Goal: Task Accomplishment & Management: Use online tool/utility

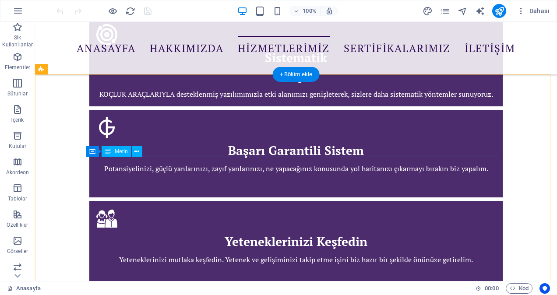
scroll to position [1313, 0]
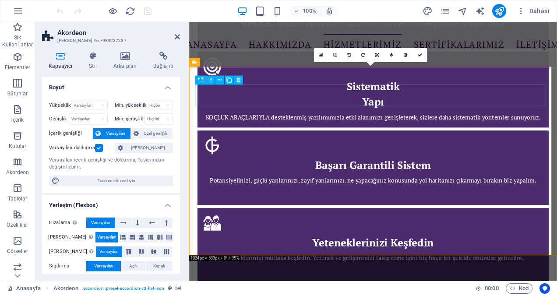
scroll to position [1312, 0]
click at [133, 53] on icon at bounding box center [125, 56] width 36 height 9
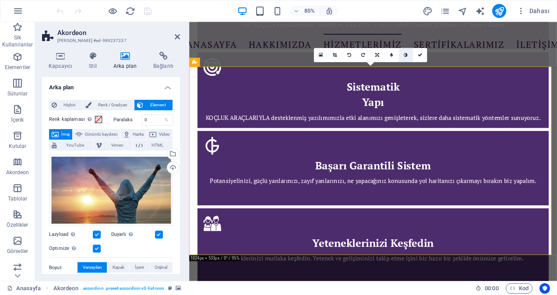
click at [403, 56] on icon at bounding box center [405, 55] width 4 height 4
click at [395, 55] on link at bounding box center [391, 55] width 14 height 14
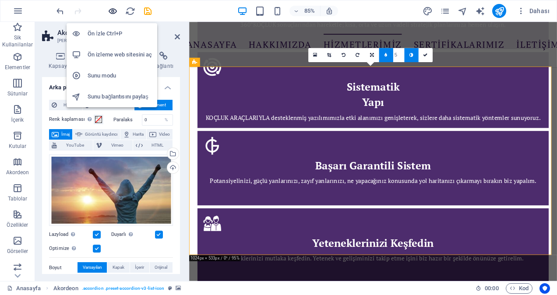
click at [114, 11] on icon "button" at bounding box center [113, 11] width 10 height 10
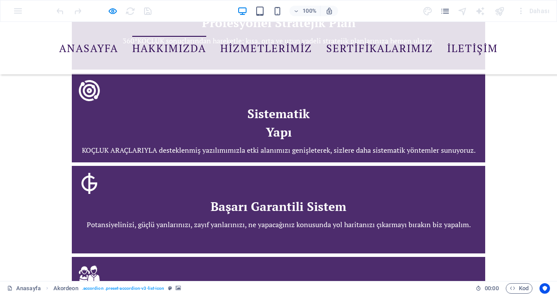
scroll to position [1248, 0]
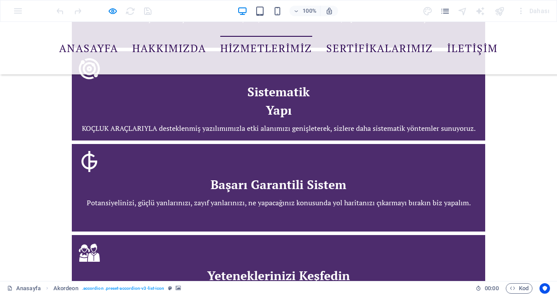
scroll to position [1292, 0]
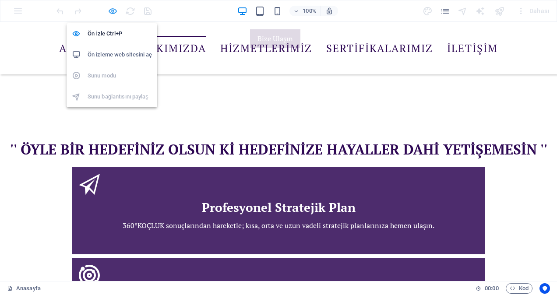
click at [113, 8] on icon "button" at bounding box center [113, 11] width 10 height 10
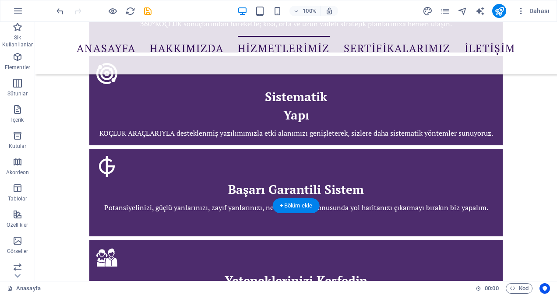
scroll to position [1313, 0]
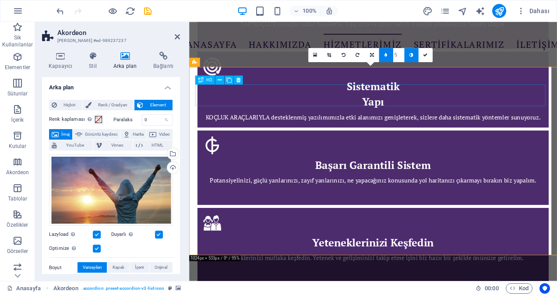
scroll to position [1312, 0]
click at [123, 100] on span "Renk / Gradyan" at bounding box center [113, 105] width 38 height 11
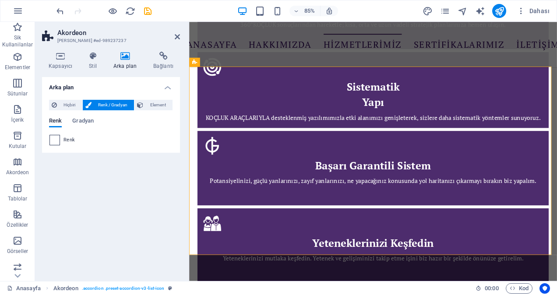
click at [54, 140] on span at bounding box center [55, 140] width 10 height 10
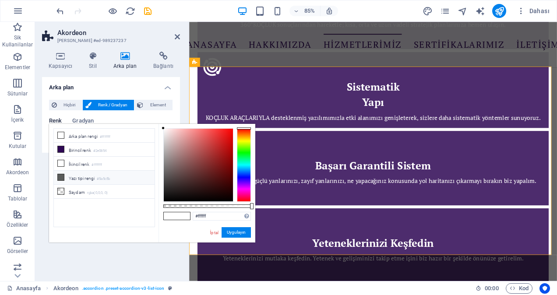
click at [60, 175] on icon at bounding box center [61, 177] width 6 height 6
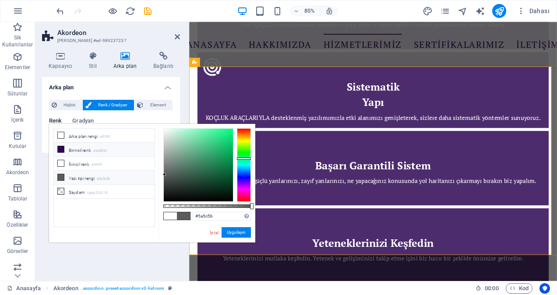
click at [60, 146] on icon at bounding box center [61, 149] width 6 height 6
type input "#2e0854"
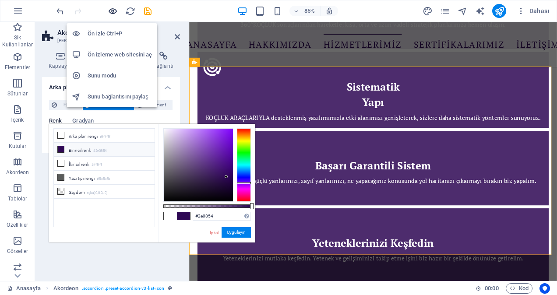
click at [113, 9] on icon "button" at bounding box center [113, 11] width 10 height 10
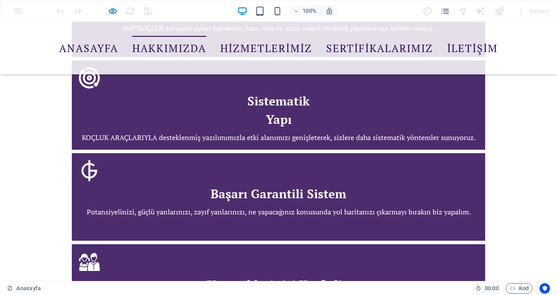
scroll to position [1248, 0]
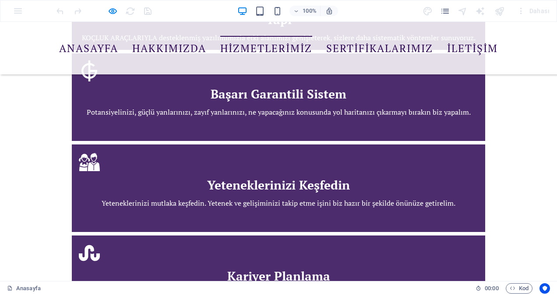
scroll to position [1239, 0]
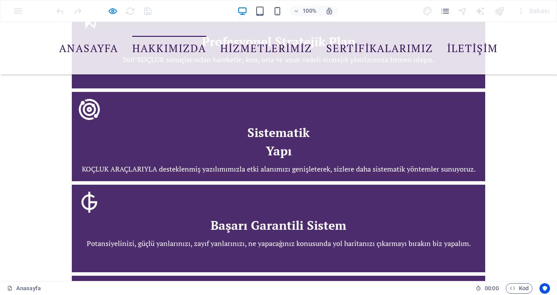
click at [118, 11] on div at bounding box center [104, 11] width 98 height 14
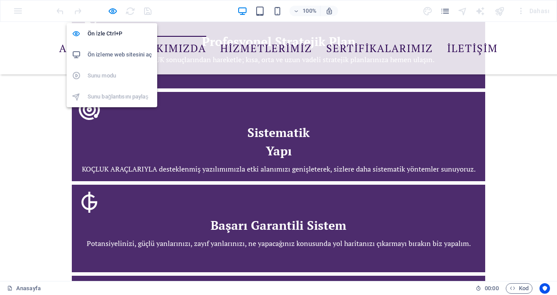
click at [113, 10] on icon "button" at bounding box center [113, 11] width 10 height 10
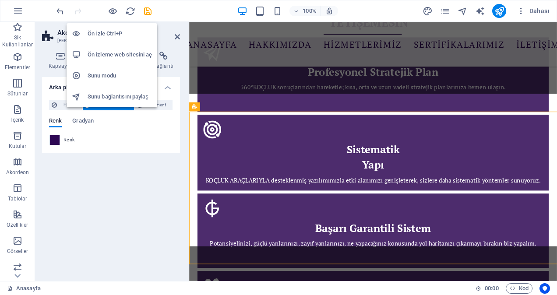
scroll to position [1260, 0]
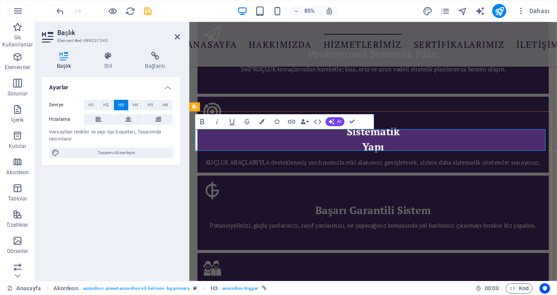
drag, startPoint x: 316, startPoint y: 157, endPoint x: 214, endPoint y: 157, distance: 101.1
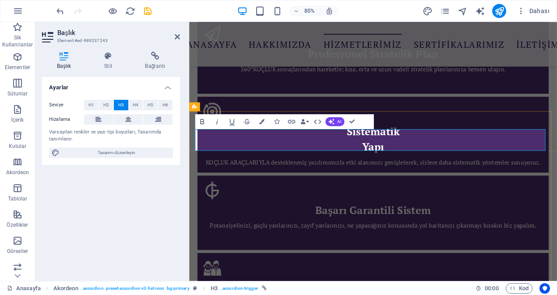
click at [263, 123] on icon "button" at bounding box center [261, 121] width 5 height 5
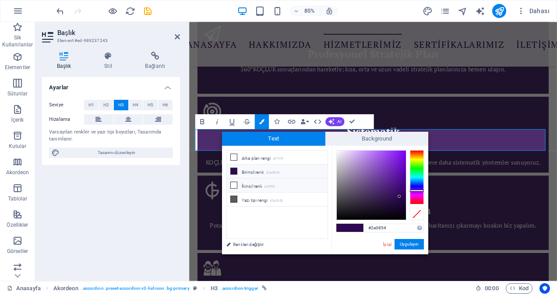
click at [233, 185] on icon at bounding box center [234, 185] width 6 height 6
type input "#ffffff"
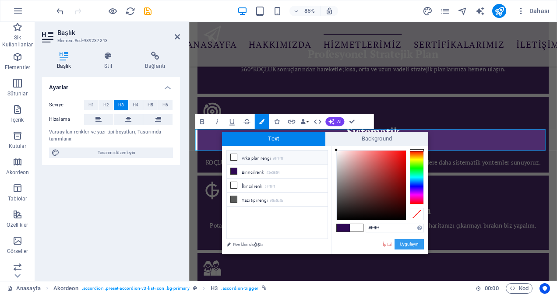
click at [406, 244] on button "Uygulayın" at bounding box center [408, 244] width 29 height 11
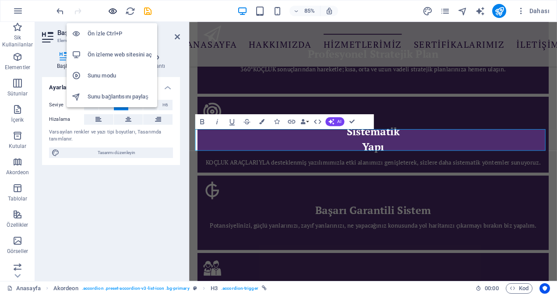
click at [113, 14] on icon "button" at bounding box center [113, 11] width 10 height 10
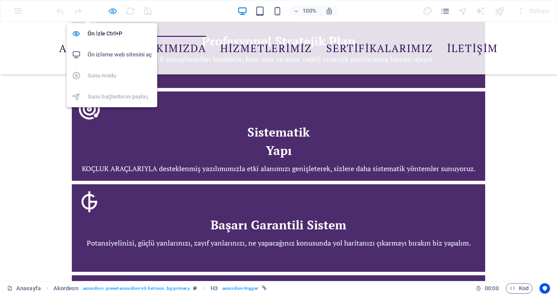
click at [110, 13] on icon "button" at bounding box center [113, 11] width 10 height 10
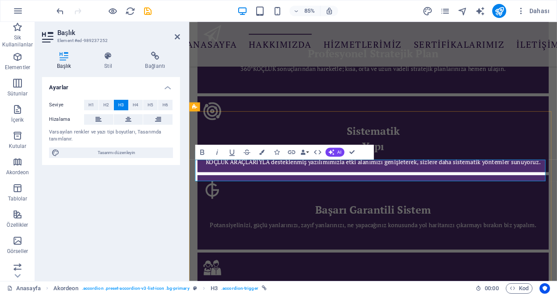
drag, startPoint x: 378, startPoint y: 191, endPoint x: 219, endPoint y: 193, distance: 158.9
click at [260, 153] on icon "button" at bounding box center [261, 151] width 5 height 5
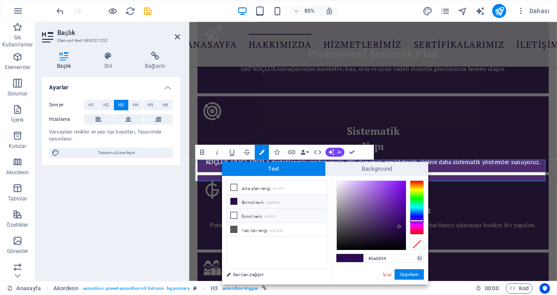
click at [231, 214] on icon at bounding box center [234, 215] width 6 height 6
type input "#ffffff"
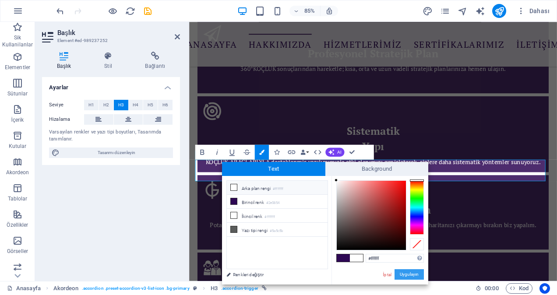
drag, startPoint x: 403, startPoint y: 274, endPoint x: 242, endPoint y: 284, distance: 160.5
click at [403, 274] on button "Uygulayın" at bounding box center [408, 274] width 29 height 11
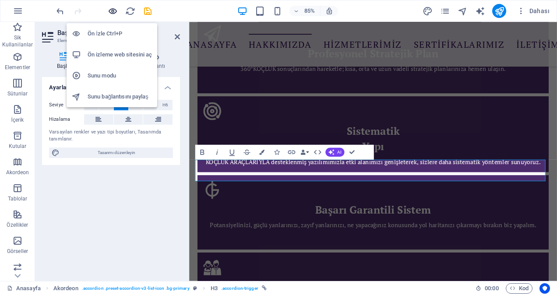
click at [114, 10] on icon "button" at bounding box center [113, 11] width 10 height 10
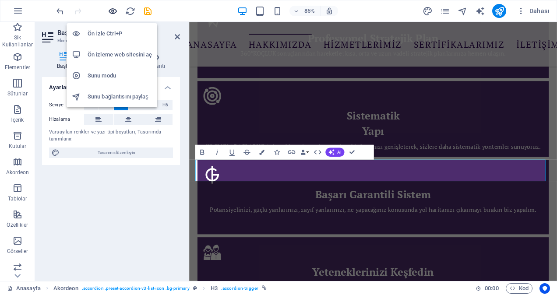
scroll to position [1239, 0]
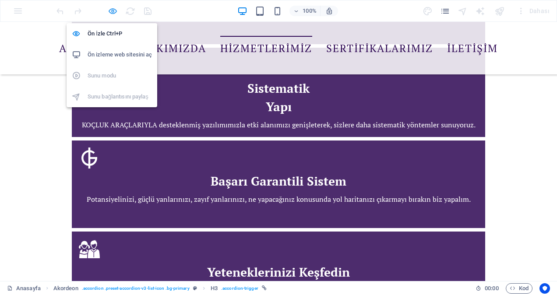
click at [110, 9] on icon "button" at bounding box center [113, 11] width 10 height 10
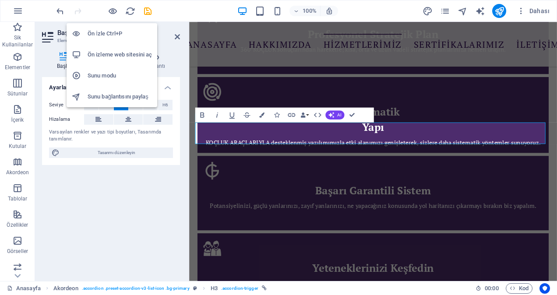
scroll to position [1304, 0]
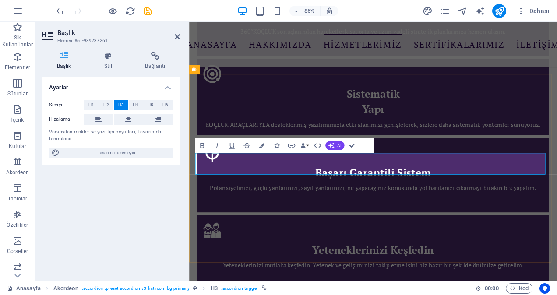
drag, startPoint x: 361, startPoint y: 188, endPoint x: 216, endPoint y: 187, distance: 144.9
click at [261, 146] on icon "button" at bounding box center [261, 145] width 5 height 5
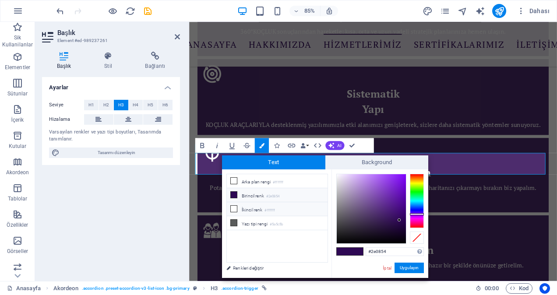
click at [234, 208] on icon at bounding box center [234, 209] width 6 height 6
type input "#ffffff"
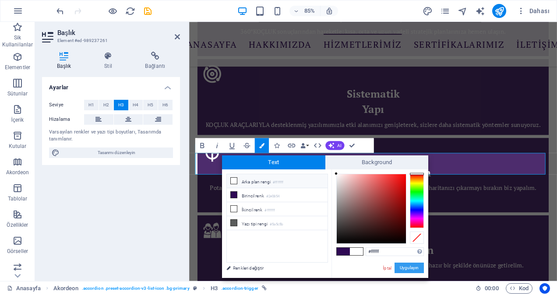
click at [409, 267] on button "Uygulayın" at bounding box center [408, 268] width 29 height 11
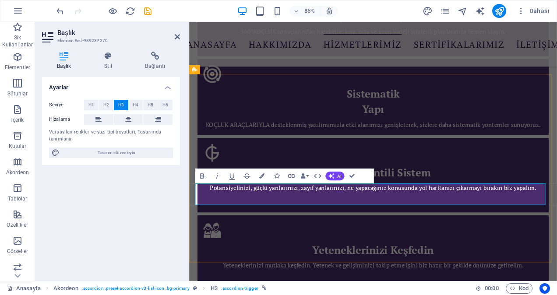
drag, startPoint x: 356, startPoint y: 222, endPoint x: 352, endPoint y: 224, distance: 4.7
drag, startPoint x: 348, startPoint y: 224, endPoint x: 217, endPoint y: 228, distance: 131.3
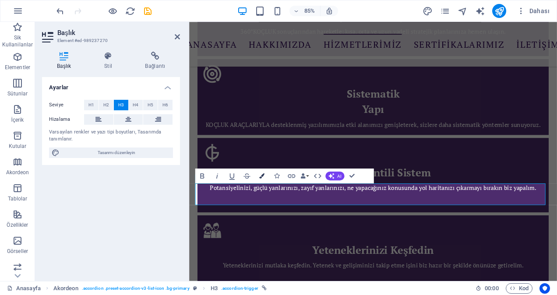
click at [262, 177] on icon "button" at bounding box center [261, 175] width 5 height 5
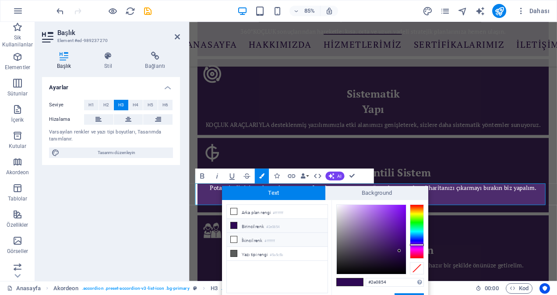
click at [233, 236] on icon at bounding box center [234, 239] width 6 height 6
type input "#ffffff"
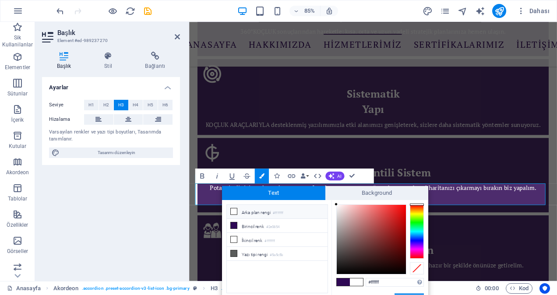
click at [407, 293] on button "Uygulayın" at bounding box center [408, 298] width 29 height 11
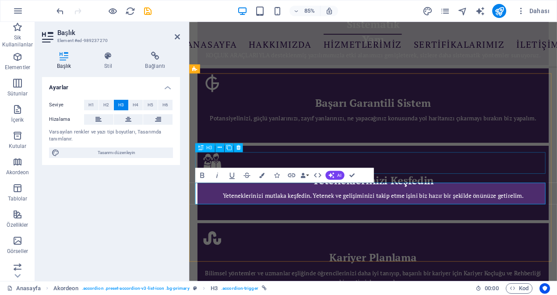
scroll to position [1392, 0]
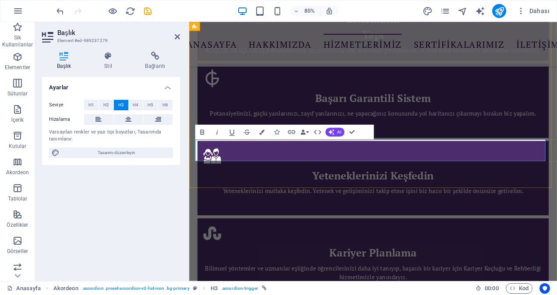
drag, startPoint x: 314, startPoint y: 171, endPoint x: 215, endPoint y: 176, distance: 99.0
click at [262, 134] on icon "button" at bounding box center [261, 131] width 5 height 5
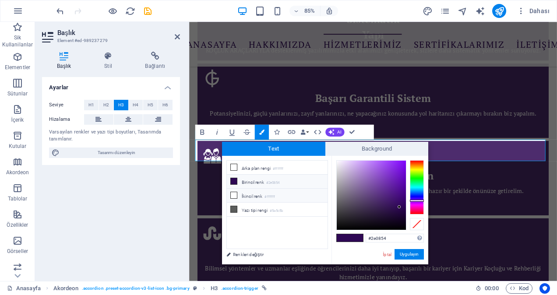
click at [231, 193] on icon at bounding box center [234, 195] width 6 height 6
type input "#ffffff"
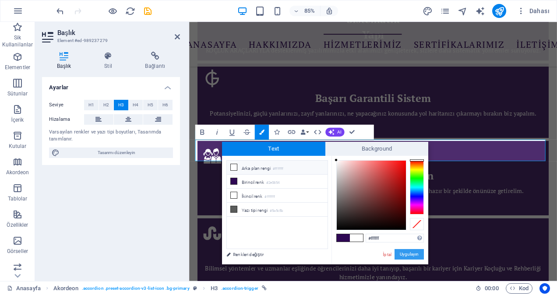
click at [403, 253] on button "Uygulayın" at bounding box center [408, 254] width 29 height 11
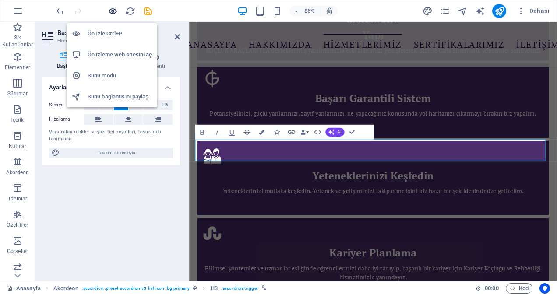
click at [114, 9] on icon "button" at bounding box center [113, 11] width 10 height 10
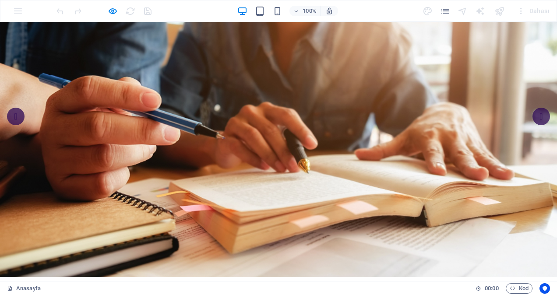
scroll to position [0, 0]
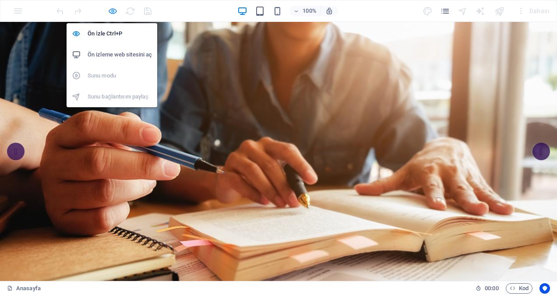
click at [112, 13] on icon "button" at bounding box center [113, 11] width 10 height 10
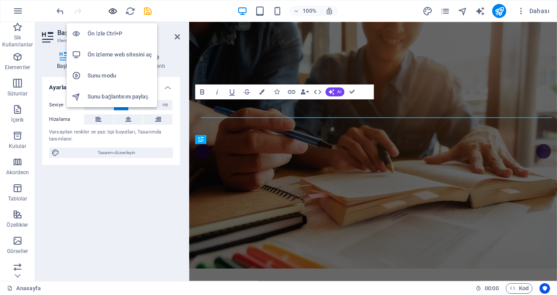
scroll to position [1386, 0]
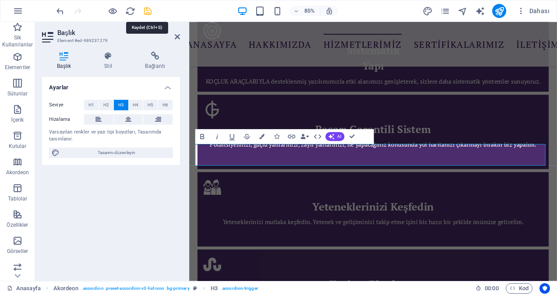
click at [148, 10] on icon "save" at bounding box center [148, 11] width 10 height 10
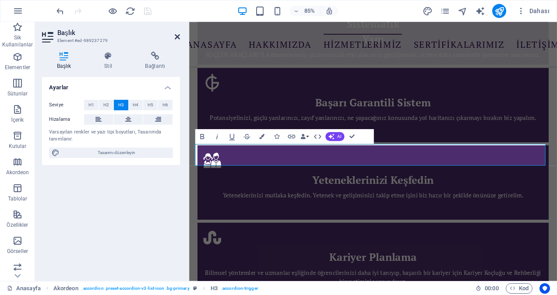
click at [177, 35] on icon at bounding box center [177, 36] width 5 height 7
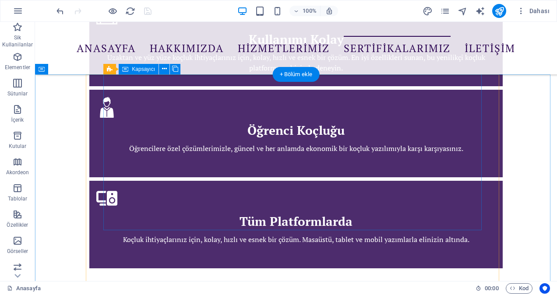
scroll to position [1882, 0]
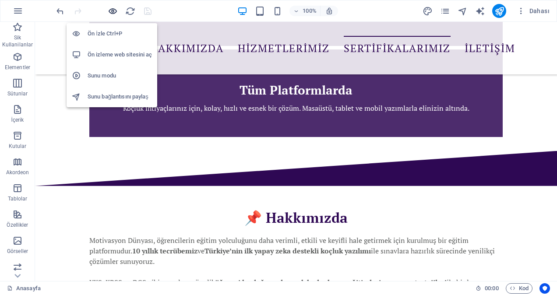
click at [112, 8] on icon "button" at bounding box center [113, 11] width 10 height 10
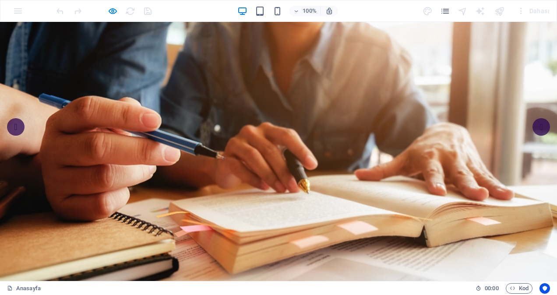
scroll to position [0, 0]
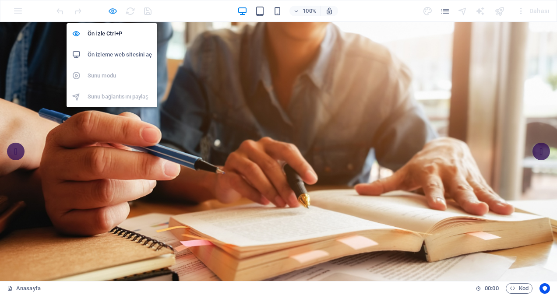
click at [113, 10] on icon "button" at bounding box center [113, 11] width 10 height 10
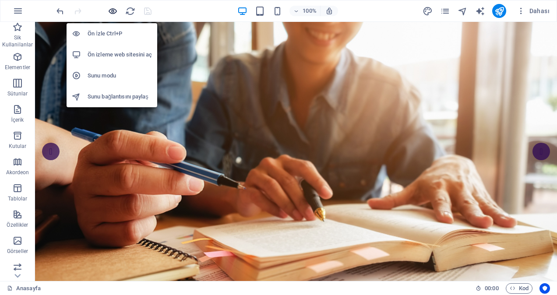
click at [113, 8] on icon "button" at bounding box center [113, 11] width 10 height 10
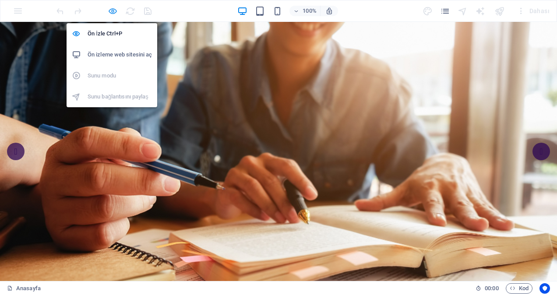
click at [113, 8] on icon "button" at bounding box center [113, 11] width 10 height 10
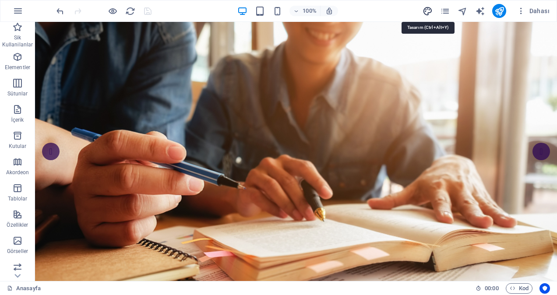
click at [426, 9] on icon "design" at bounding box center [427, 11] width 10 height 10
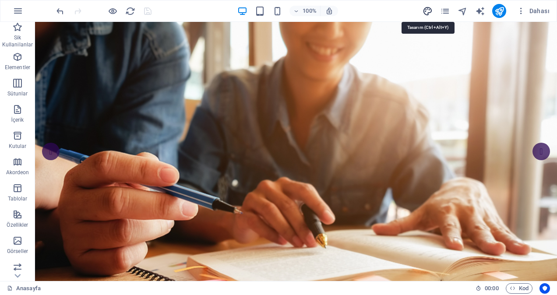
select select "rem"
select select "400"
select select "px"
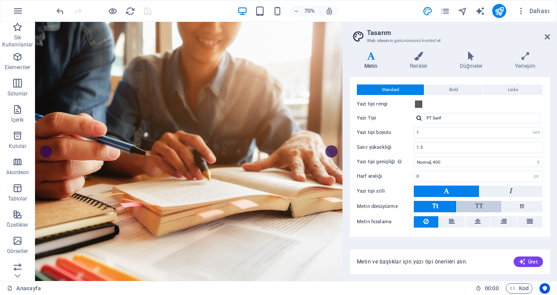
scroll to position [35, 0]
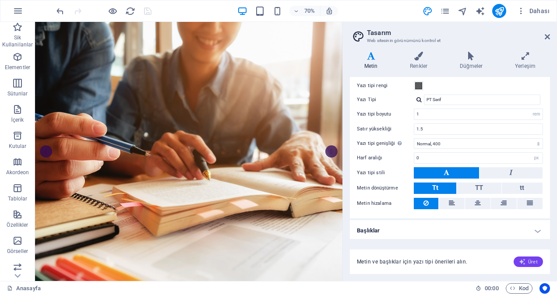
click at [525, 265] on icon "button" at bounding box center [522, 261] width 7 height 7
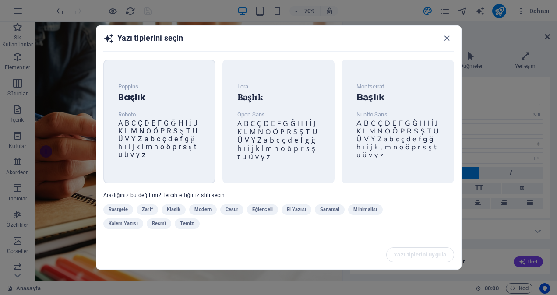
click at [170, 127] on span "A B C Ç D E F G Ğ H I İ J K L M N O Ö P R S Ş T U Ü V Y Z a b c ç d e f g ğ h ı…" at bounding box center [158, 139] width 80 height 40
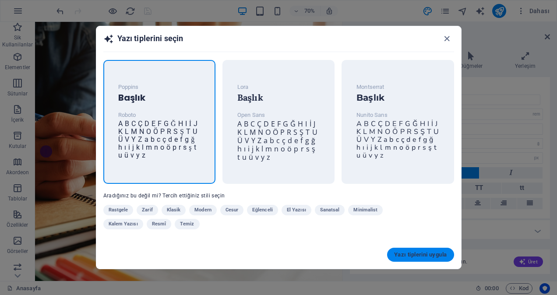
click at [412, 257] on span "Yazı tiplerini uygula" at bounding box center [420, 254] width 53 height 7
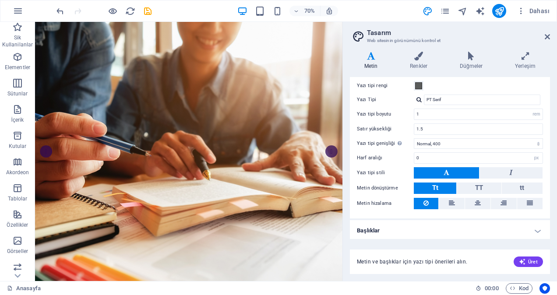
type input "Roboto"
type input "16"
select select "px"
type input "1.6"
click at [548, 36] on icon at bounding box center [546, 36] width 5 height 7
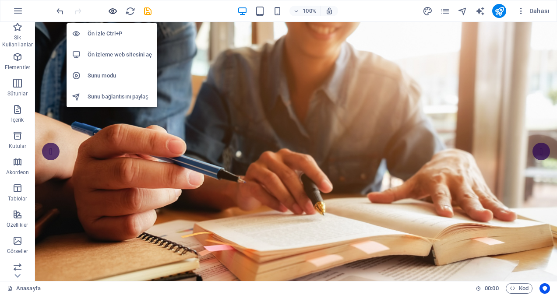
click at [114, 10] on icon "button" at bounding box center [113, 11] width 10 height 10
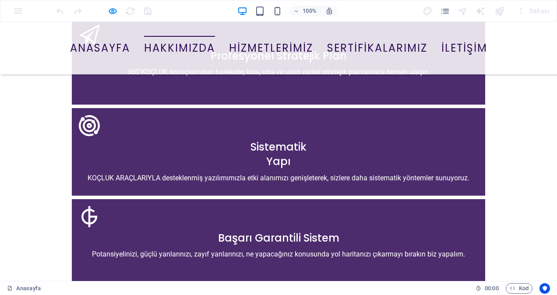
scroll to position [1225, 0]
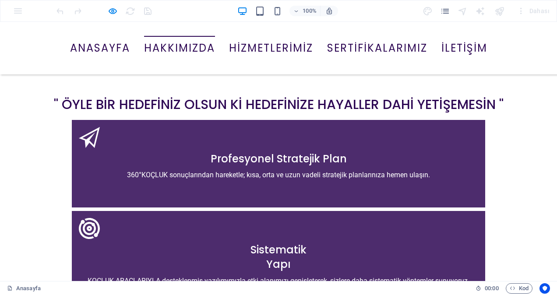
scroll to position [1153, 0]
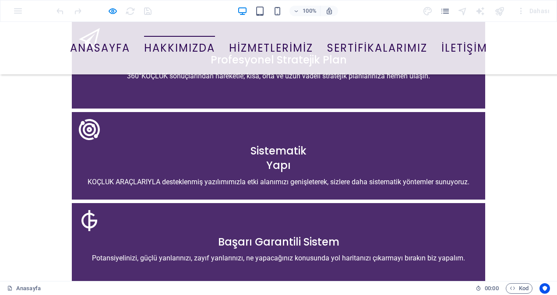
scroll to position [1196, 0]
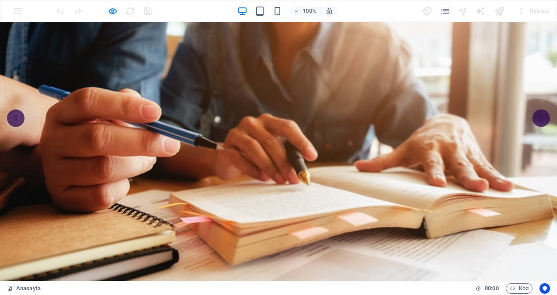
scroll to position [0, 0]
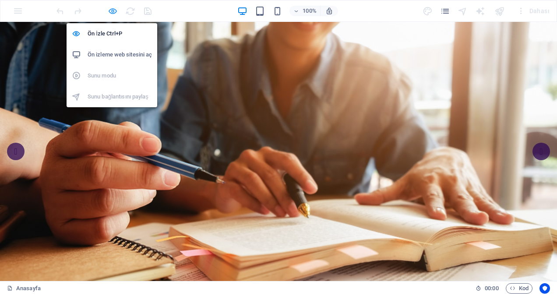
click at [114, 9] on icon "button" at bounding box center [113, 11] width 10 height 10
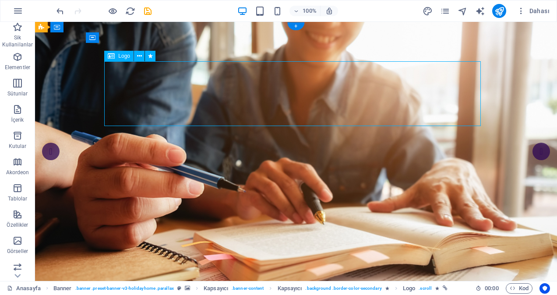
select select "%"
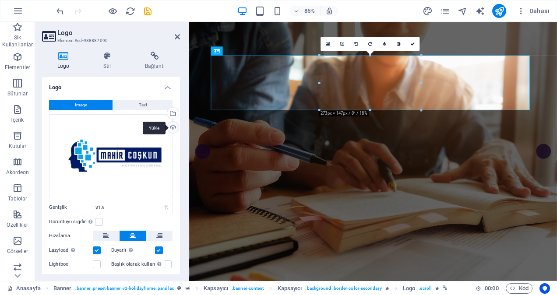
click at [173, 125] on div "Yükle" at bounding box center [171, 128] width 13 height 13
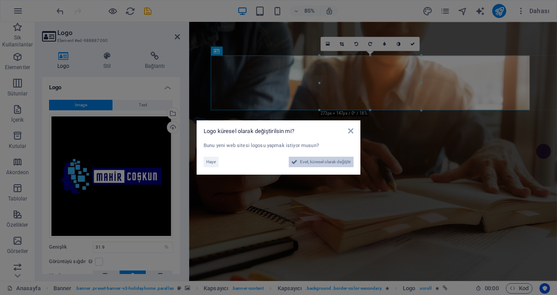
click at [309, 159] on span "Evet, küresel olarak değiştir" at bounding box center [325, 162] width 51 height 11
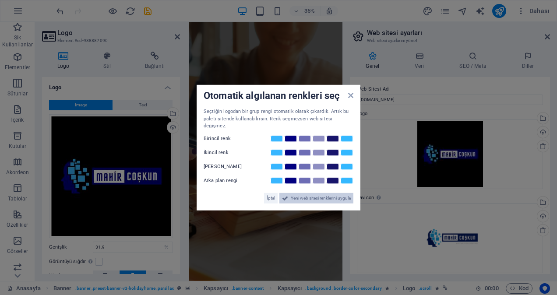
drag, startPoint x: 305, startPoint y: 193, endPoint x: 317, endPoint y: 470, distance: 276.8
click at [305, 193] on span "Yeni web sitesi renklerini uygula" at bounding box center [321, 198] width 60 height 11
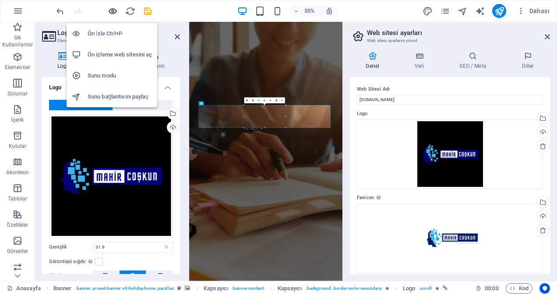
click at [115, 11] on icon "button" at bounding box center [113, 11] width 10 height 10
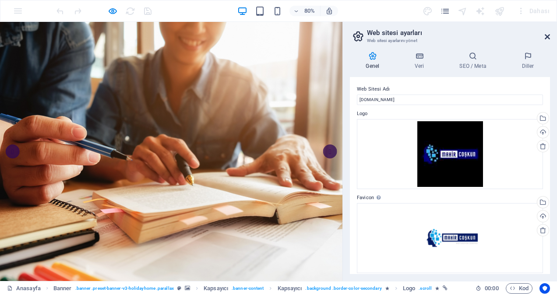
click at [549, 38] on icon at bounding box center [546, 36] width 5 height 7
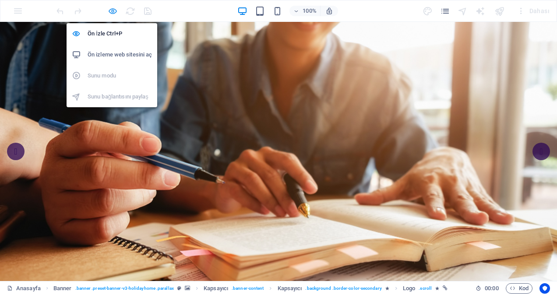
click at [110, 7] on icon "button" at bounding box center [113, 11] width 10 height 10
select select "%"
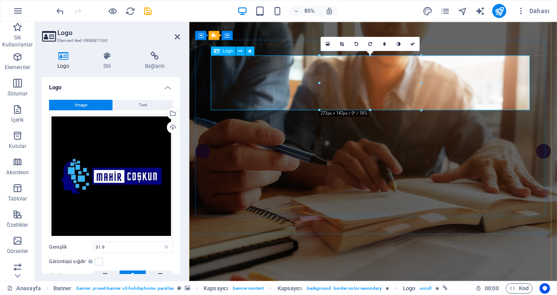
click at [173, 127] on div "Yükle" at bounding box center [171, 128] width 13 height 13
click at [172, 128] on div "Yükle" at bounding box center [171, 128] width 13 height 13
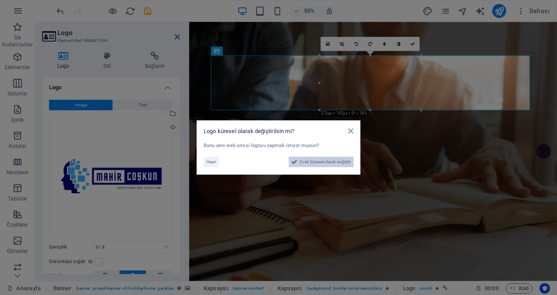
click at [304, 162] on span "Evet, küresel olarak değiştir" at bounding box center [325, 162] width 51 height 11
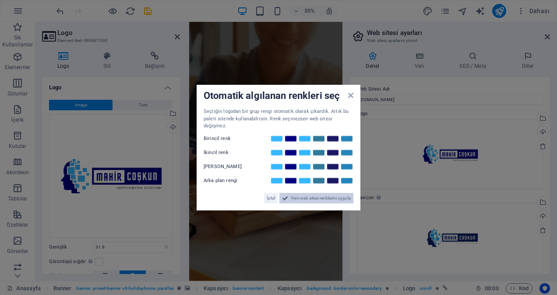
click at [311, 194] on span "Yeni web sitesi renklerini uygula" at bounding box center [321, 198] width 60 height 11
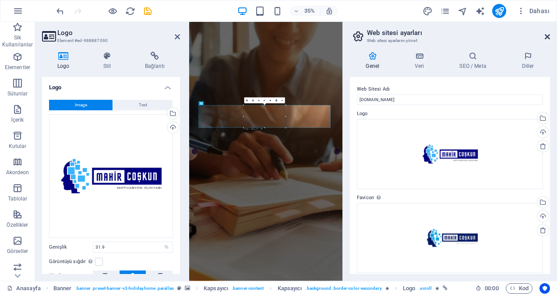
click at [547, 35] on icon at bounding box center [546, 36] width 5 height 7
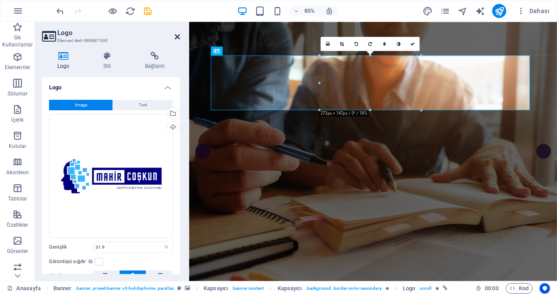
drag, startPoint x: 178, startPoint y: 37, endPoint x: 142, endPoint y: 15, distance: 42.0
click at [178, 37] on icon at bounding box center [177, 36] width 5 height 7
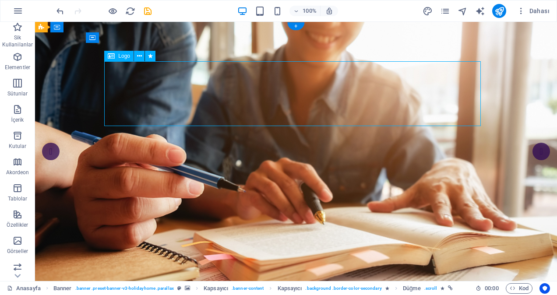
select select "%"
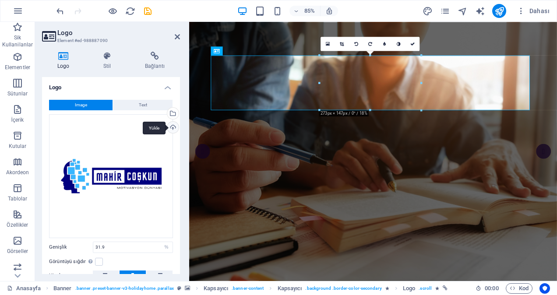
click at [169, 125] on div "Yükle" at bounding box center [171, 128] width 13 height 13
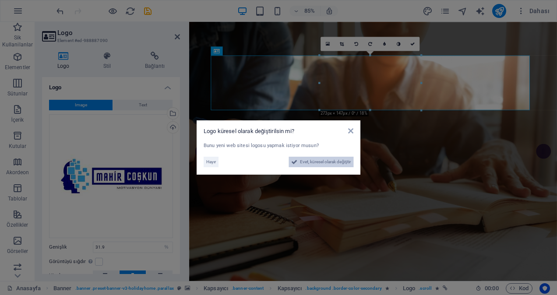
click at [313, 162] on span "Evet, küresel olarak değiştir" at bounding box center [325, 162] width 51 height 11
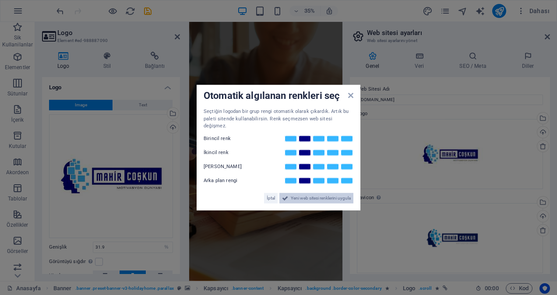
drag, startPoint x: 296, startPoint y: 193, endPoint x: 302, endPoint y: 491, distance: 297.2
click at [296, 193] on span "Yeni web sitesi renklerini uygula" at bounding box center [321, 198] width 60 height 11
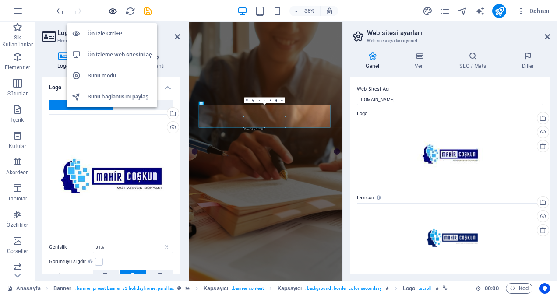
click at [116, 9] on icon "button" at bounding box center [113, 11] width 10 height 10
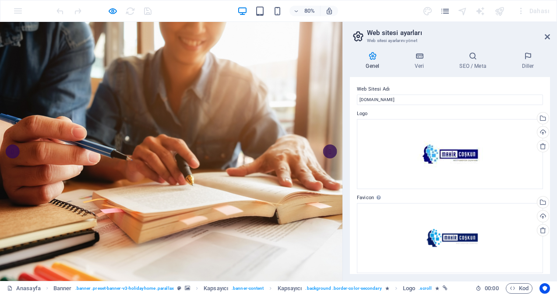
click at [550, 35] on aside "Web sitesi ayarları Web sitesi ayarlarını yönet Genel Veri SEO / Meta Diller We…" at bounding box center [449, 151] width 214 height 259
click at [548, 36] on icon at bounding box center [546, 36] width 5 height 7
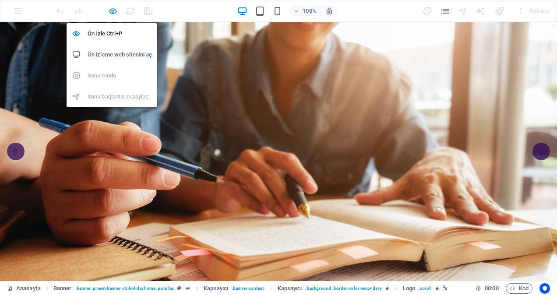
click at [112, 7] on icon "button" at bounding box center [113, 11] width 10 height 10
select select "%"
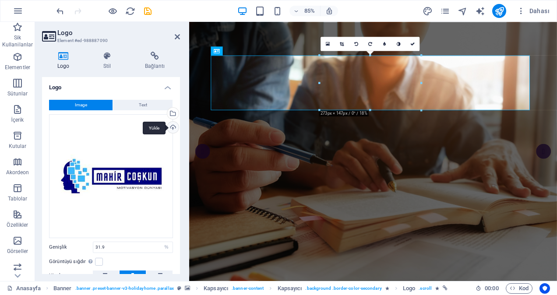
click at [170, 126] on div "Yükle" at bounding box center [171, 128] width 13 height 13
click at [174, 127] on div "Yükle" at bounding box center [171, 128] width 13 height 13
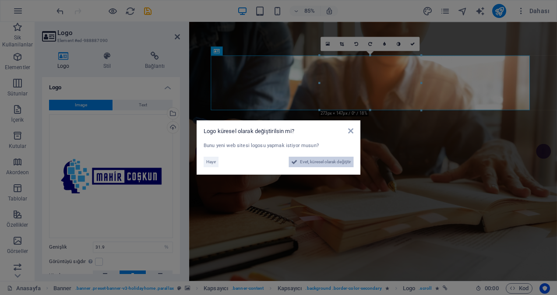
click at [319, 163] on span "Evet, küresel olarak değiştir" at bounding box center [325, 162] width 51 height 11
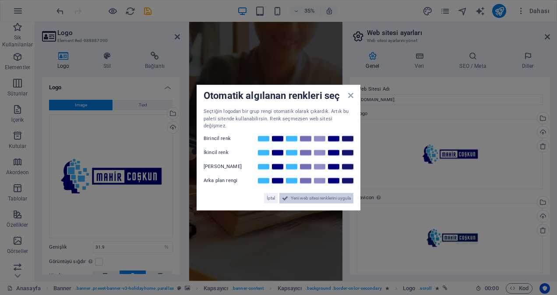
click at [316, 193] on span "Yeni web sitesi renklerini uygula" at bounding box center [321, 198] width 60 height 11
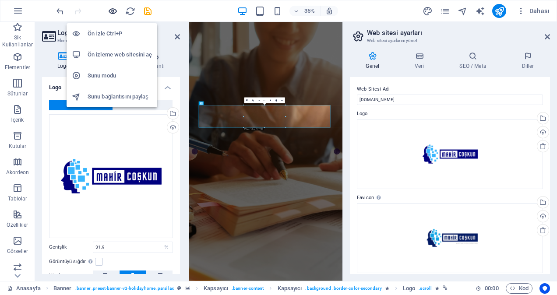
click at [112, 7] on icon "button" at bounding box center [113, 11] width 10 height 10
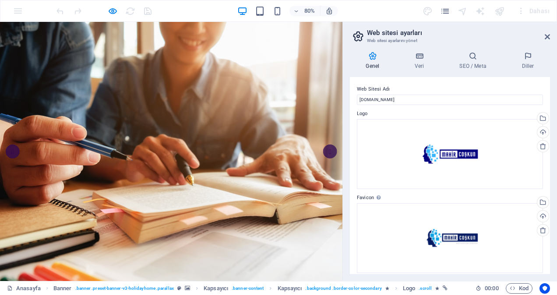
click at [551, 39] on aside "Web sitesi ayarları Web sitesi ayarlarını yönet Genel Veri SEO / Meta Diller We…" at bounding box center [449, 151] width 214 height 259
drag, startPoint x: 548, startPoint y: 35, endPoint x: 548, endPoint y: 14, distance: 21.9
click at [548, 35] on icon at bounding box center [546, 36] width 5 height 7
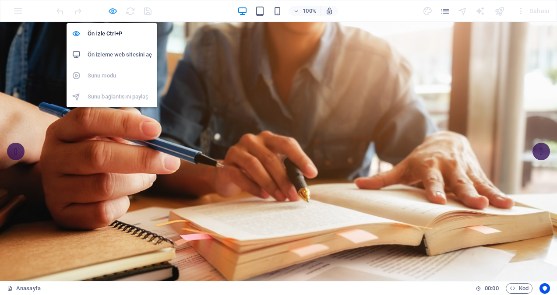
click at [109, 9] on icon "button" at bounding box center [113, 11] width 10 height 10
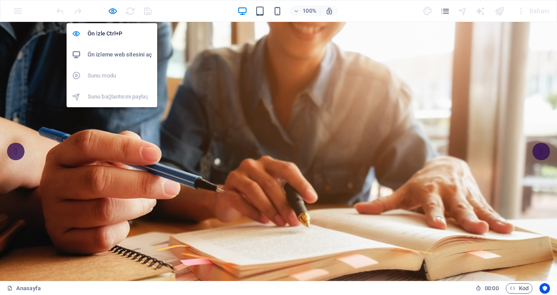
select select "%"
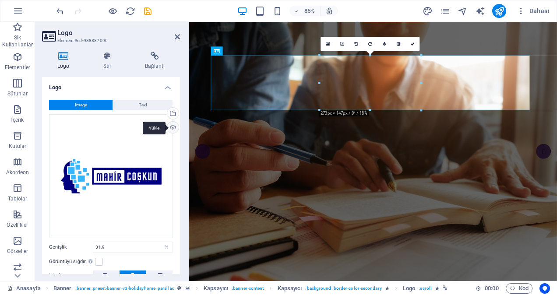
click at [173, 126] on div "Yükle" at bounding box center [171, 128] width 13 height 13
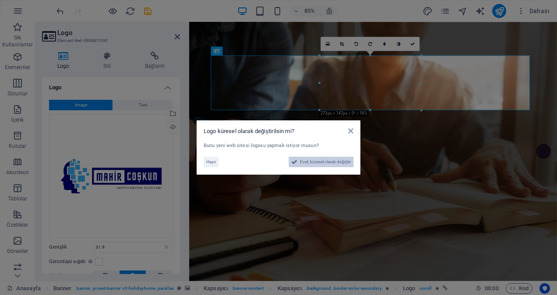
click at [317, 163] on span "Evet, küresel olarak değiştir" at bounding box center [325, 162] width 51 height 11
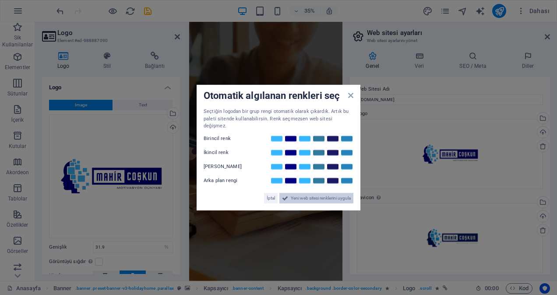
click at [298, 194] on span "Yeni web sitesi renklerini uygula" at bounding box center [321, 198] width 60 height 11
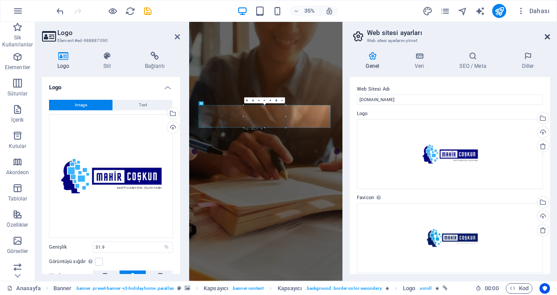
click at [548, 35] on icon at bounding box center [546, 36] width 5 height 7
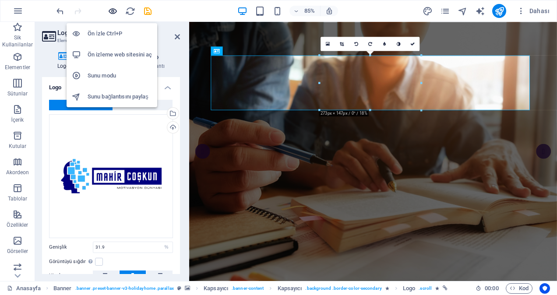
click at [112, 9] on icon "button" at bounding box center [113, 11] width 10 height 10
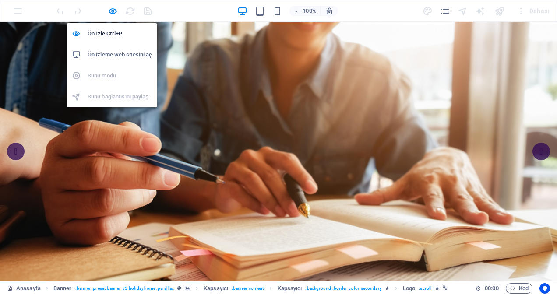
drag, startPoint x: 114, startPoint y: 13, endPoint x: 127, endPoint y: 21, distance: 15.5
click at [114, 13] on icon "button" at bounding box center [113, 11] width 10 height 10
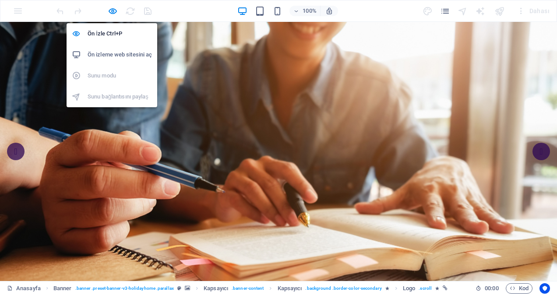
select select "%"
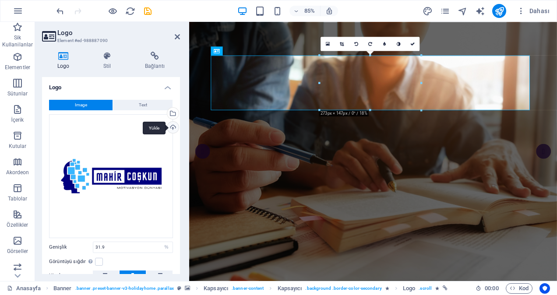
click at [173, 126] on div "Yükle" at bounding box center [171, 128] width 13 height 13
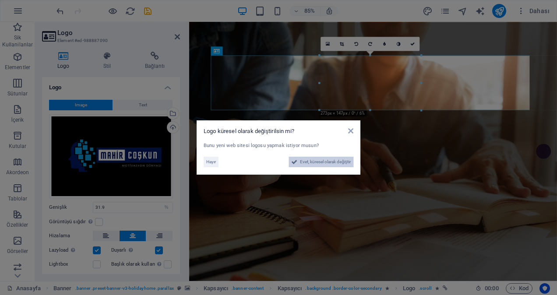
click at [312, 161] on span "Evet, küresel olarak değiştir" at bounding box center [325, 162] width 51 height 11
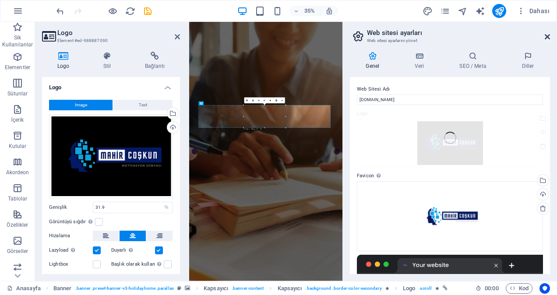
click at [547, 35] on body "[DOMAIN_NAME] Anasayfa Sik Kullanilanlar Elementler Sütunlar İçerik Kutular Ako…" at bounding box center [278, 147] width 557 height 295
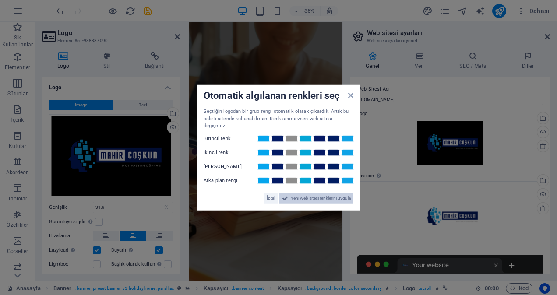
click at [297, 194] on span "Yeni web sitesi renklerini uygula" at bounding box center [321, 198] width 60 height 11
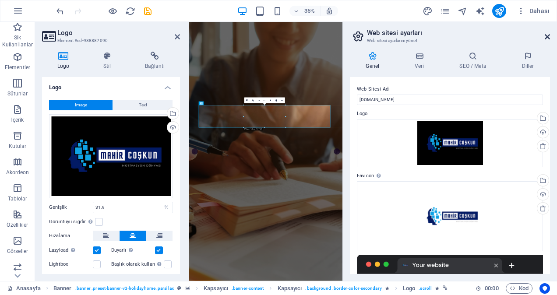
click at [545, 35] on icon at bounding box center [546, 36] width 5 height 7
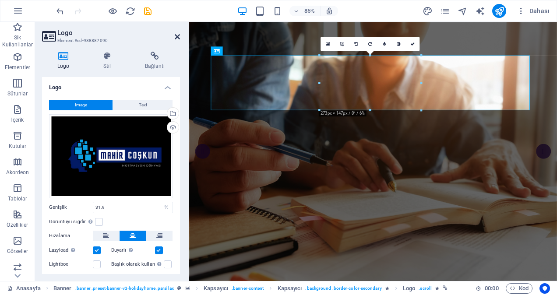
click at [178, 37] on icon at bounding box center [177, 36] width 5 height 7
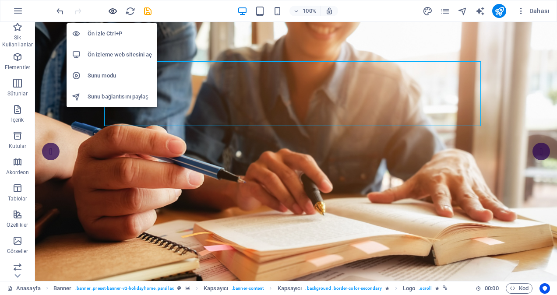
click at [113, 8] on icon "button" at bounding box center [113, 11] width 10 height 10
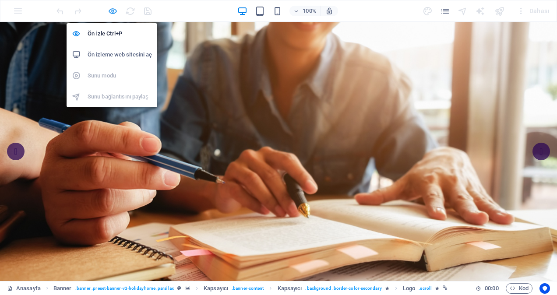
click at [112, 10] on icon "button" at bounding box center [113, 11] width 10 height 10
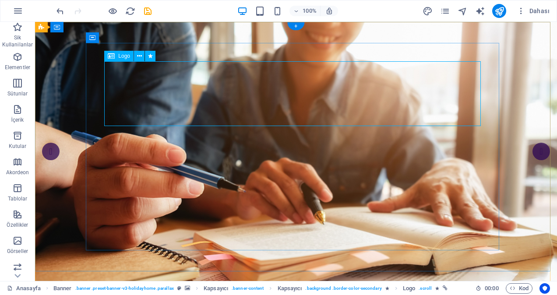
select select "%"
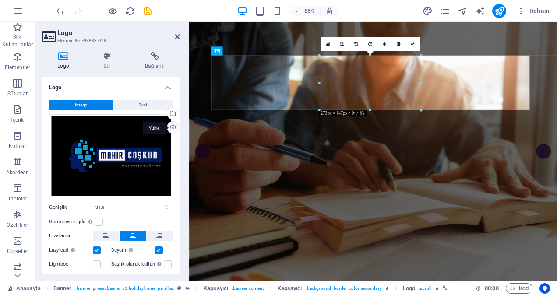
click at [171, 126] on div "Yükle" at bounding box center [171, 128] width 13 height 13
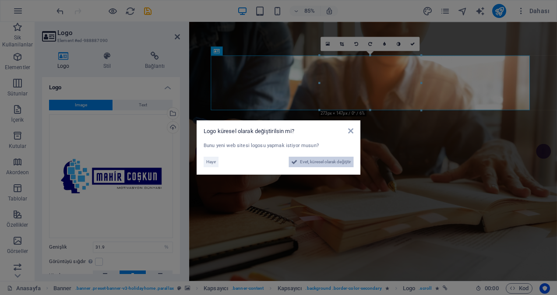
click at [311, 162] on span "Evet, küresel olarak değiştir" at bounding box center [325, 162] width 51 height 11
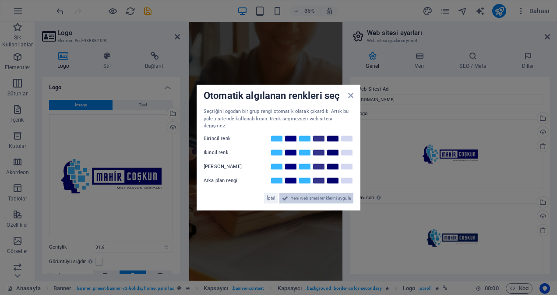
click at [299, 193] on span "Yeni web sitesi renklerini uygula" at bounding box center [321, 198] width 60 height 11
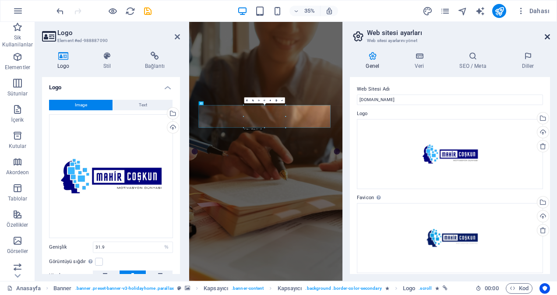
click at [547, 35] on icon at bounding box center [546, 36] width 5 height 7
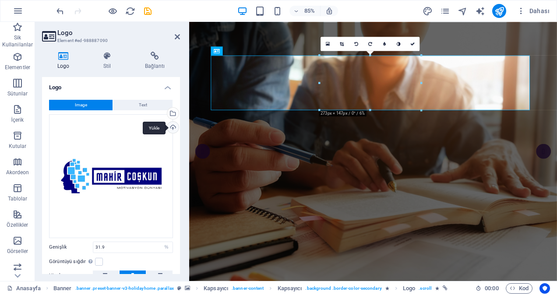
click at [175, 126] on div "Yükle" at bounding box center [171, 128] width 13 height 13
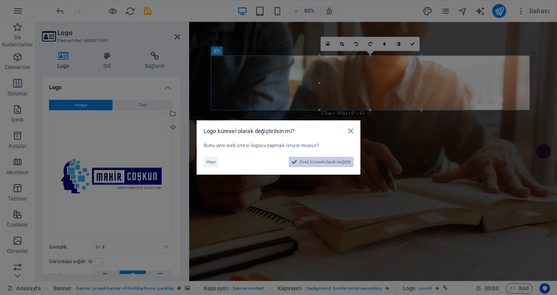
click at [305, 161] on span "Evet, küresel olarak değiştir" at bounding box center [325, 162] width 51 height 11
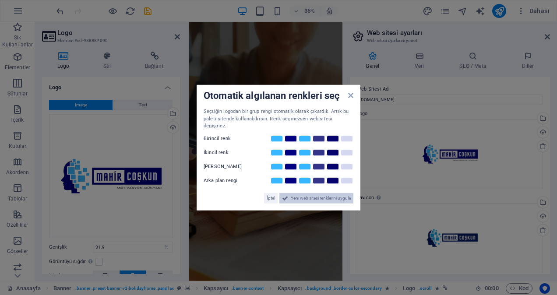
click at [320, 193] on span "Yeni web sitesi renklerini uygula" at bounding box center [321, 198] width 60 height 11
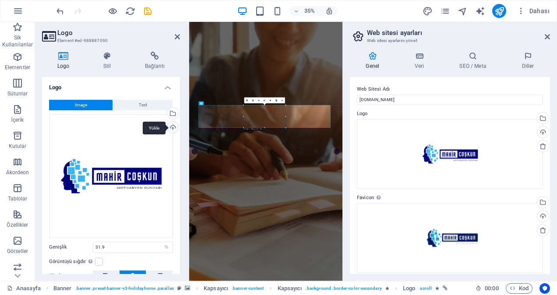
click at [173, 124] on div "Yükle" at bounding box center [171, 128] width 13 height 13
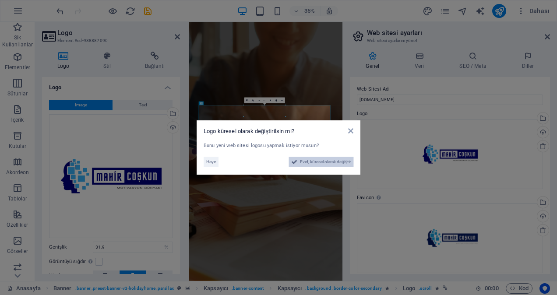
drag, startPoint x: 311, startPoint y: 163, endPoint x: 351, endPoint y: 401, distance: 241.1
click at [311, 163] on span "Evet, küresel olarak değiştir" at bounding box center [325, 162] width 51 height 11
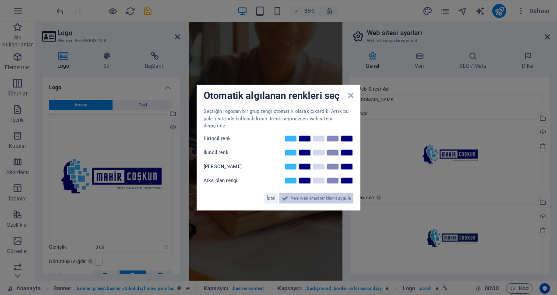
drag, startPoint x: 307, startPoint y: 195, endPoint x: 337, endPoint y: 491, distance: 297.3
click at [307, 195] on span "Yeni web sitesi renklerini uygula" at bounding box center [321, 198] width 60 height 11
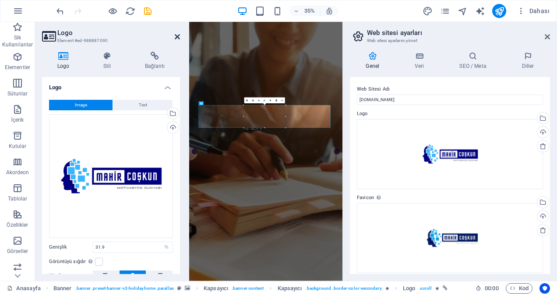
click at [176, 36] on icon at bounding box center [177, 36] width 5 height 7
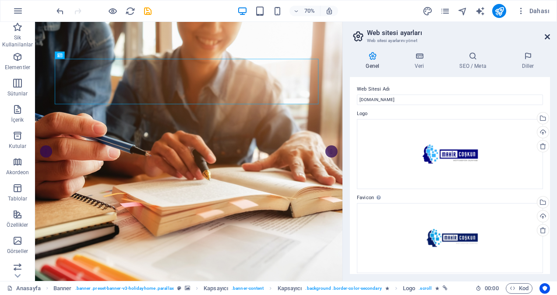
click at [548, 37] on icon at bounding box center [546, 36] width 5 height 7
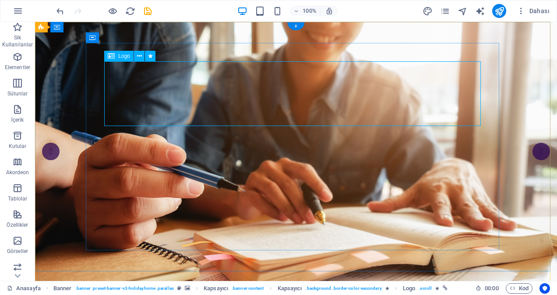
select select "%"
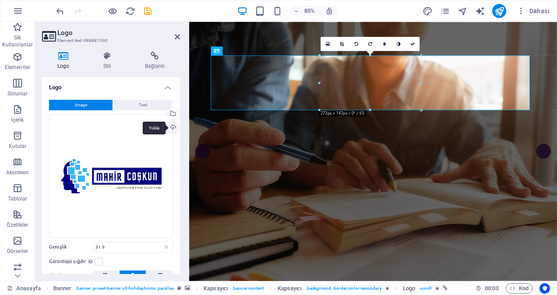
click at [171, 127] on div "Yükle" at bounding box center [171, 128] width 13 height 13
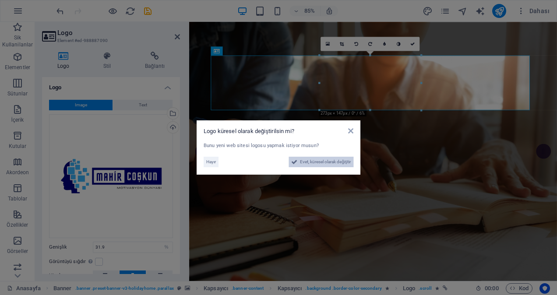
click at [323, 162] on span "Evet, küresel olarak değiştir" at bounding box center [325, 162] width 51 height 11
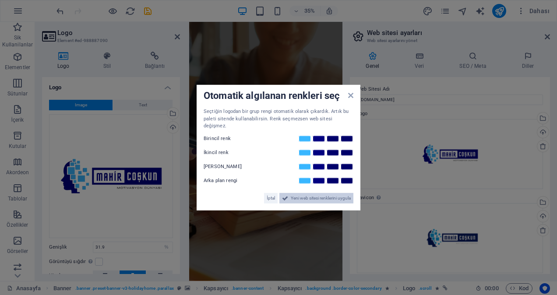
drag, startPoint x: 315, startPoint y: 195, endPoint x: 351, endPoint y: 492, distance: 299.3
click at [315, 195] on span "Yeni web sitesi renklerini uygula" at bounding box center [321, 198] width 60 height 11
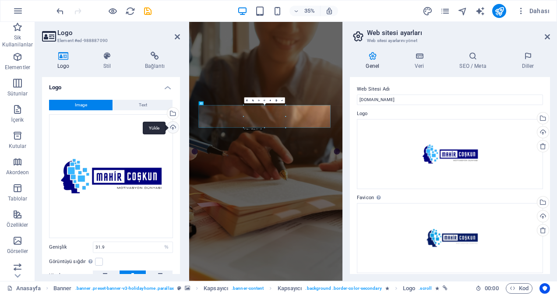
click at [168, 126] on div "Yükle" at bounding box center [171, 128] width 13 height 13
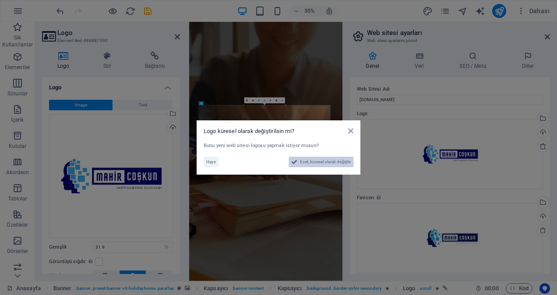
click at [308, 162] on span "Evet, küresel olarak değiştir" at bounding box center [325, 162] width 51 height 11
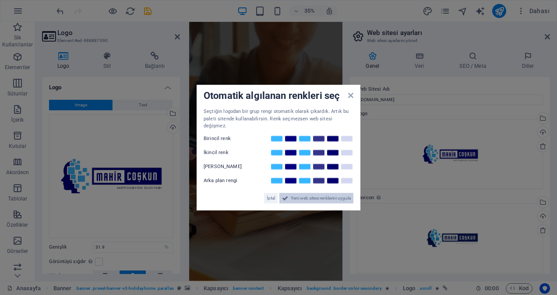
click at [314, 196] on span "Yeni web sitesi renklerini uygula" at bounding box center [321, 198] width 60 height 11
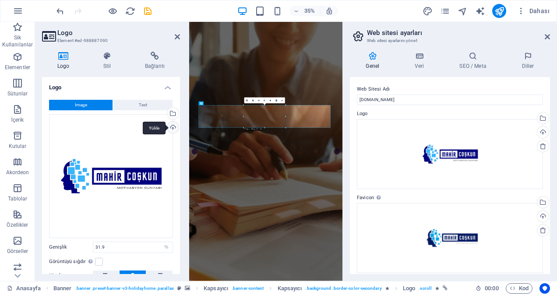
click at [173, 127] on div "Yükle" at bounding box center [171, 128] width 13 height 13
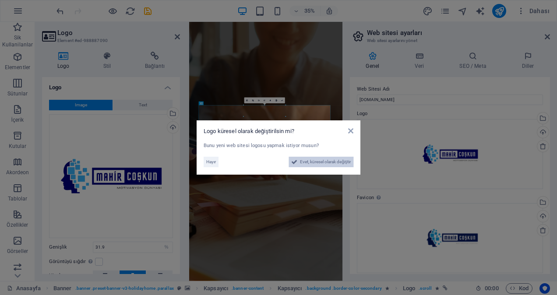
drag, startPoint x: 306, startPoint y: 163, endPoint x: 335, endPoint y: 403, distance: 241.5
click at [306, 163] on span "Evet, küresel olarak değiştir" at bounding box center [325, 162] width 51 height 11
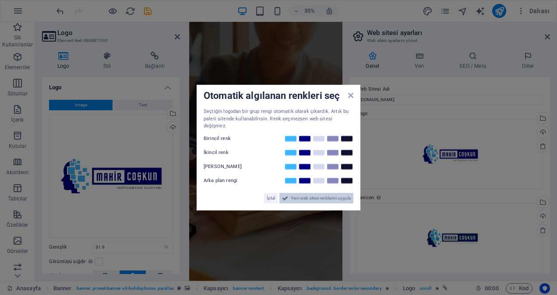
click at [302, 193] on span "Yeni web sitesi renklerini uygula" at bounding box center [321, 198] width 60 height 11
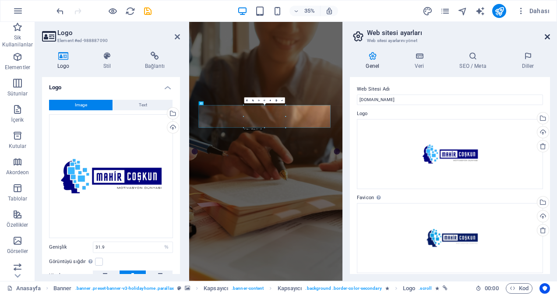
click at [548, 36] on icon at bounding box center [546, 36] width 5 height 7
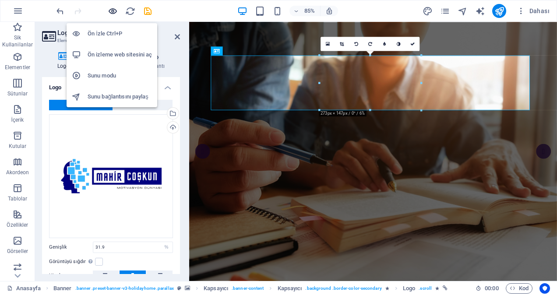
click at [115, 11] on icon "button" at bounding box center [113, 11] width 10 height 10
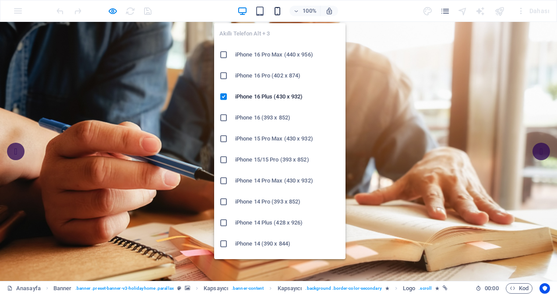
click at [277, 9] on icon "button" at bounding box center [277, 11] width 10 height 10
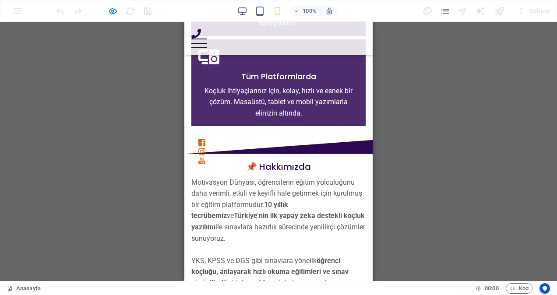
scroll to position [1532, 0]
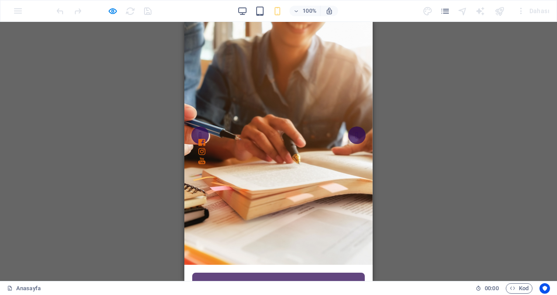
scroll to position [0, 0]
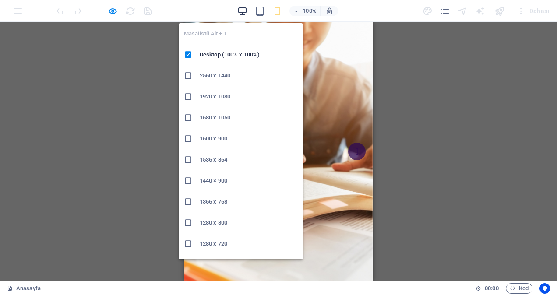
click at [240, 10] on icon "button" at bounding box center [242, 11] width 10 height 10
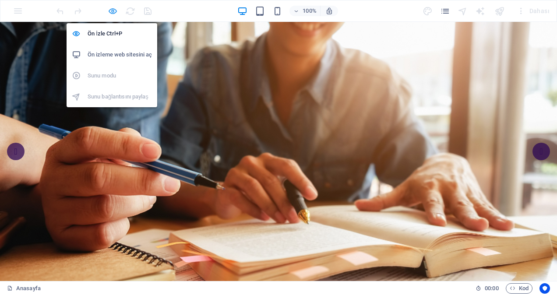
click at [111, 9] on icon "button" at bounding box center [113, 11] width 10 height 10
select select "%"
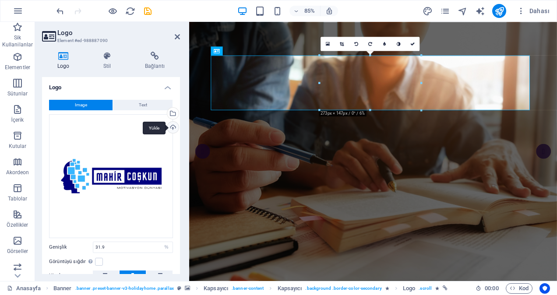
click at [169, 126] on div "Yükle" at bounding box center [171, 128] width 13 height 13
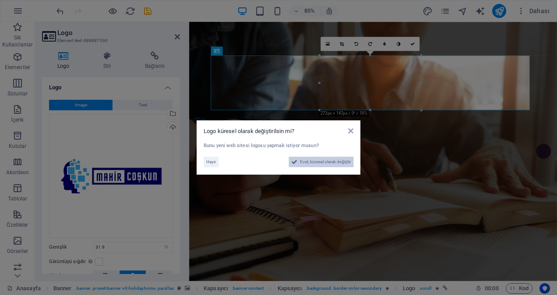
click at [309, 163] on span "Evet, küresel olarak değiştir" at bounding box center [325, 162] width 51 height 11
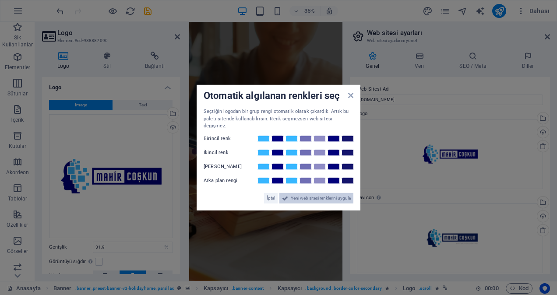
click at [303, 194] on span "Yeni web sitesi renklerini uygula" at bounding box center [321, 198] width 60 height 11
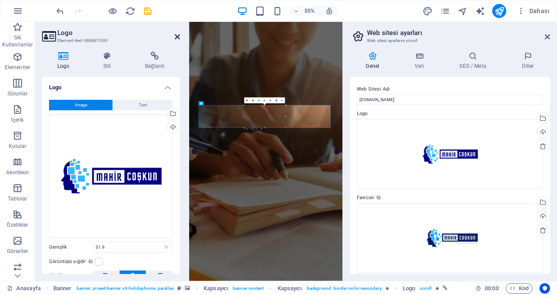
drag, startPoint x: 178, startPoint y: 34, endPoint x: 243, endPoint y: 25, distance: 65.8
click at [178, 34] on icon at bounding box center [177, 36] width 5 height 7
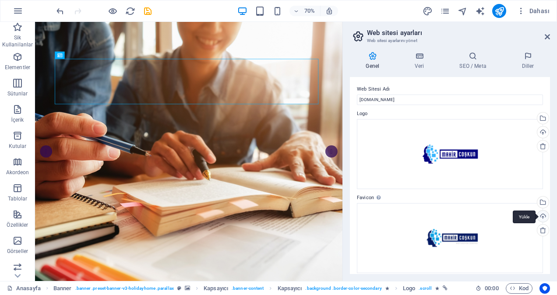
click at [539, 215] on div "Yükle" at bounding box center [541, 216] width 13 height 13
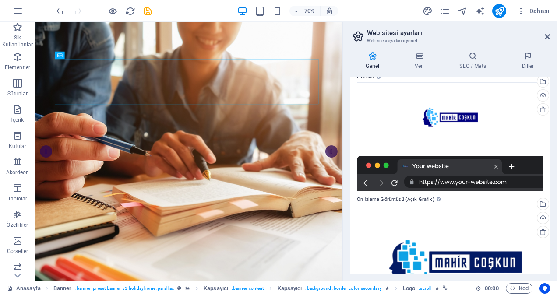
scroll to position [131, 0]
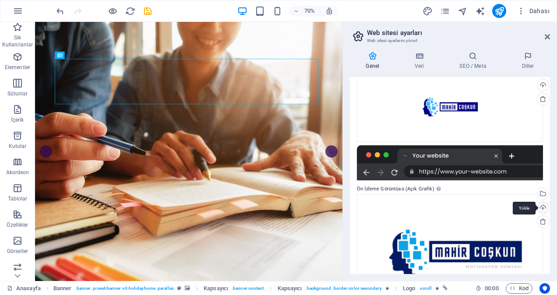
click at [541, 209] on div "Yükle" at bounding box center [541, 208] width 13 height 13
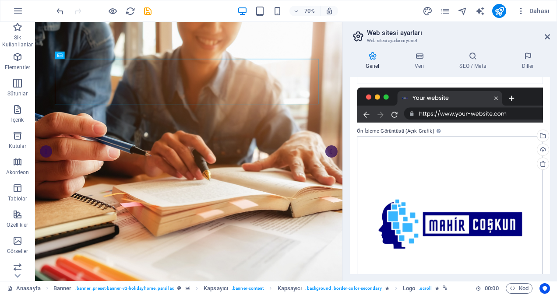
scroll to position [219, 0]
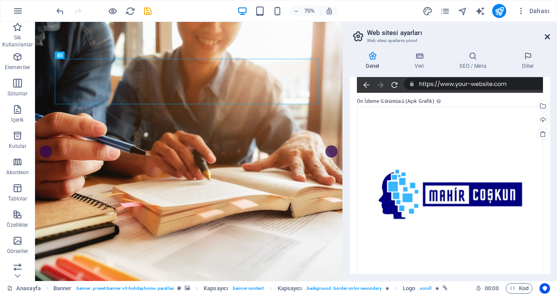
click at [548, 37] on icon at bounding box center [546, 36] width 5 height 7
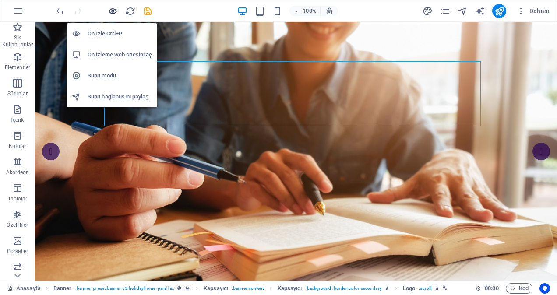
click at [111, 10] on icon "button" at bounding box center [113, 11] width 10 height 10
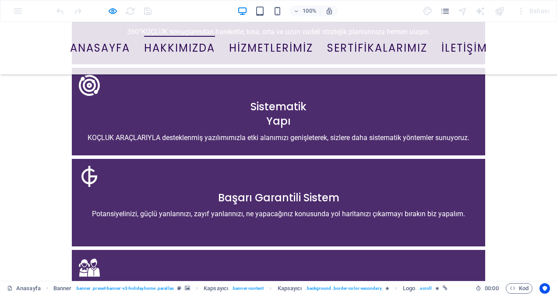
scroll to position [1269, 0]
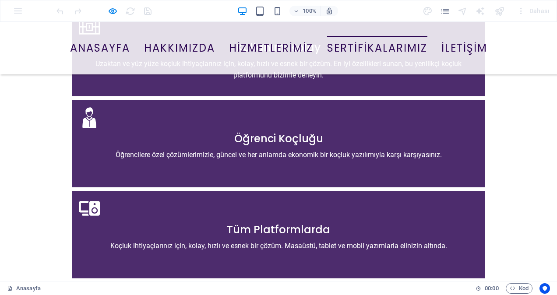
scroll to position [1663, 0]
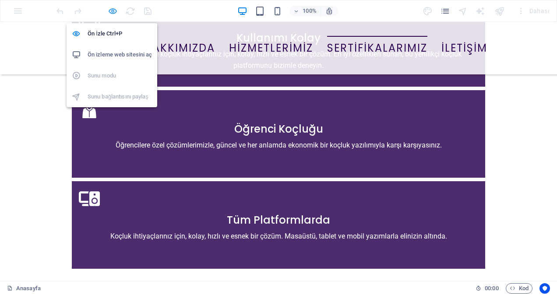
click at [110, 13] on icon "button" at bounding box center [113, 11] width 10 height 10
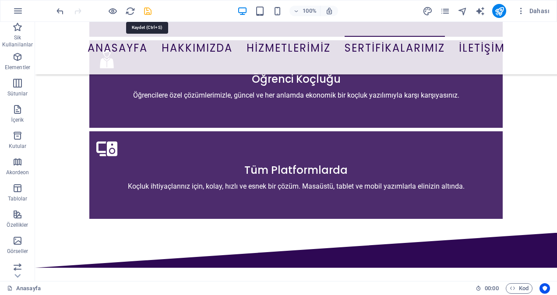
click at [149, 8] on icon "save" at bounding box center [148, 11] width 10 height 10
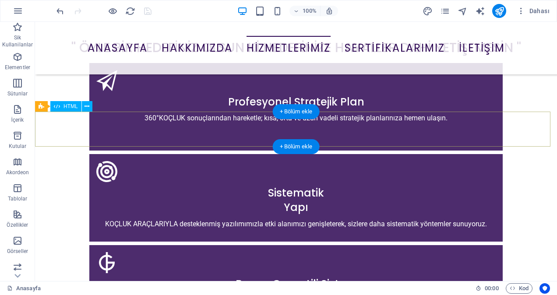
scroll to position [1275, 0]
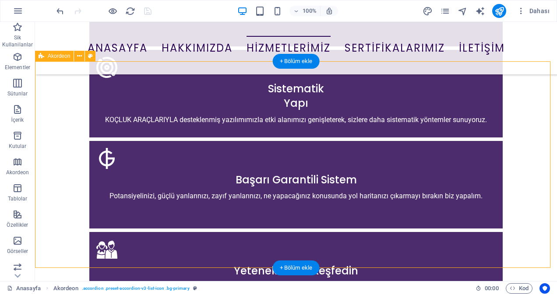
scroll to position [1307, 0]
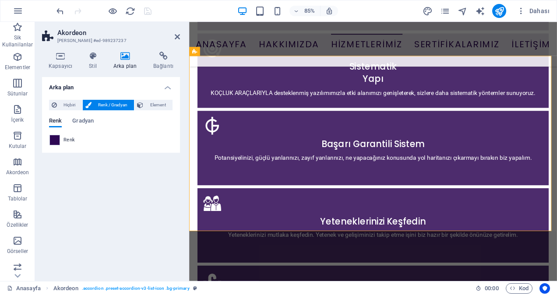
click at [123, 56] on icon at bounding box center [125, 56] width 36 height 9
click at [94, 60] on icon at bounding box center [92, 56] width 21 height 9
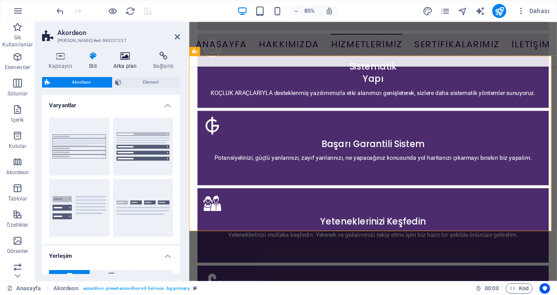
click at [126, 60] on h4 "Arka plan" at bounding box center [127, 61] width 40 height 18
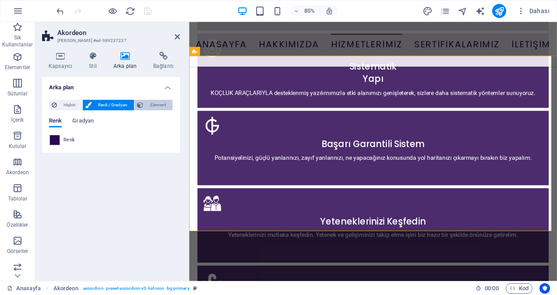
click at [158, 101] on span "Element" at bounding box center [158, 105] width 24 height 11
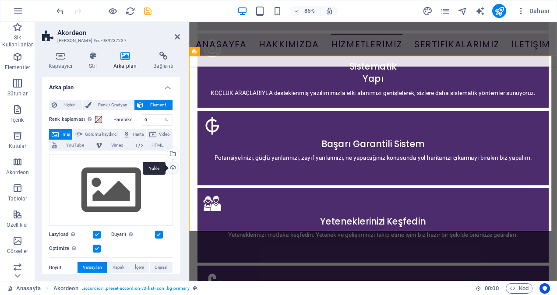
click at [171, 164] on div "Yükle" at bounding box center [171, 168] width 13 height 13
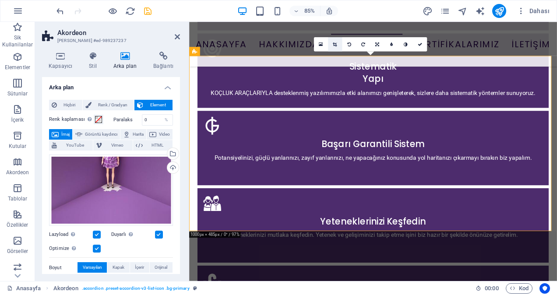
click at [336, 42] on icon at bounding box center [335, 44] width 4 height 4
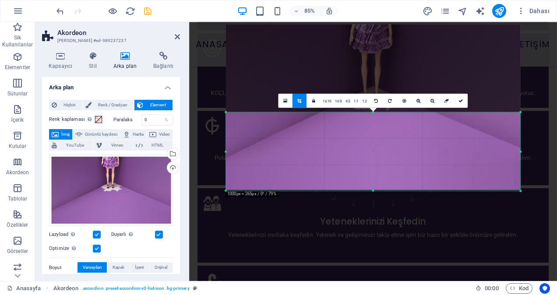
drag, startPoint x: 373, startPoint y: 69, endPoint x: 377, endPoint y: 173, distance: 103.8
click at [377, 172] on div "180 170 160 150 140 130 120 110 100 90 80 70 60 50 40 30 20 10 0 -10 -20 -30 -4…" at bounding box center [373, 151] width 294 height 78
drag, startPoint x: 457, startPoint y: 100, endPoint x: 316, endPoint y: 91, distance: 142.1
click at [458, 100] on icon at bounding box center [460, 101] width 4 height 4
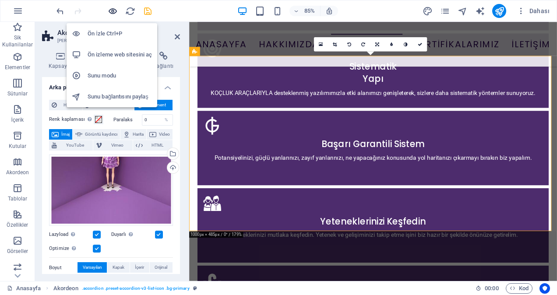
click at [116, 9] on icon "button" at bounding box center [113, 11] width 10 height 10
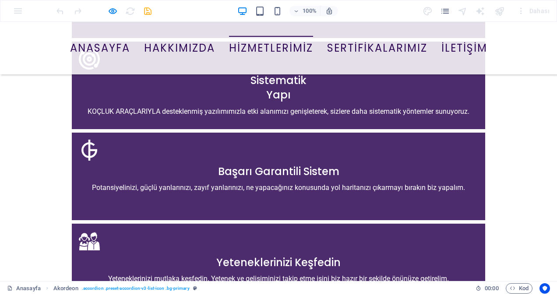
scroll to position [1275, 0]
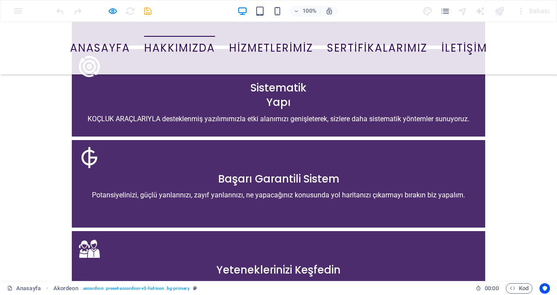
scroll to position [1225, 0]
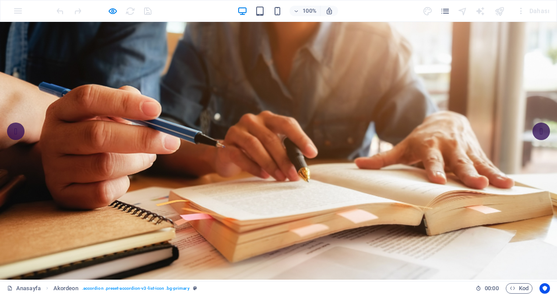
scroll to position [0, 0]
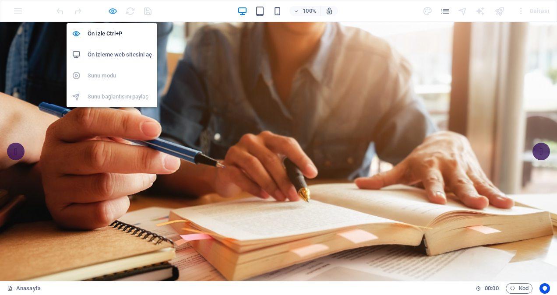
click at [111, 10] on icon "button" at bounding box center [113, 11] width 10 height 10
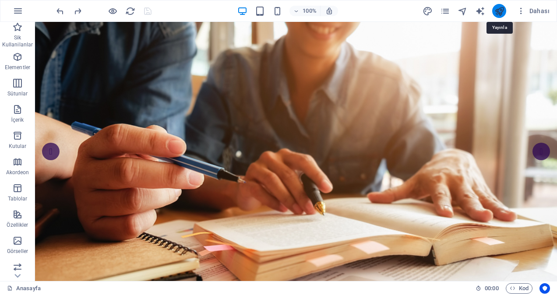
click at [501, 12] on icon "publish" at bounding box center [499, 11] width 10 height 10
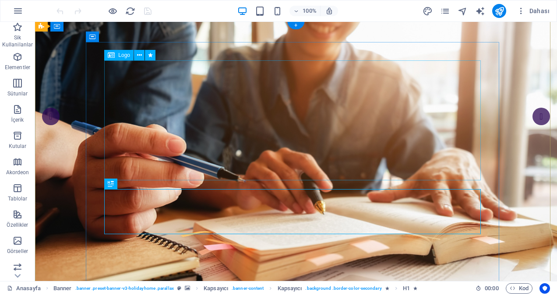
scroll to position [44, 0]
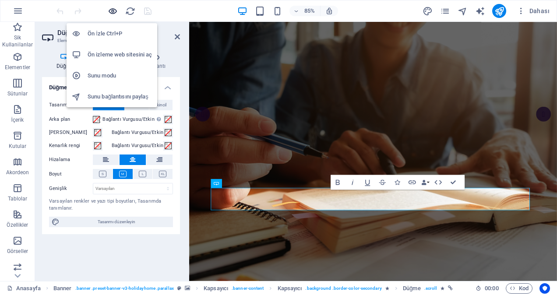
click at [112, 12] on icon "button" at bounding box center [113, 11] width 10 height 10
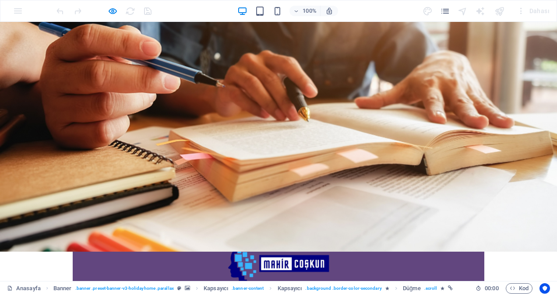
scroll to position [219, 0]
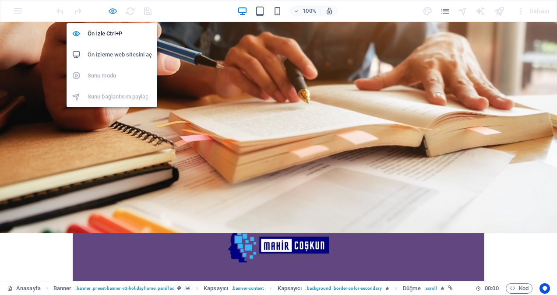
click at [116, 12] on icon "button" at bounding box center [113, 11] width 10 height 10
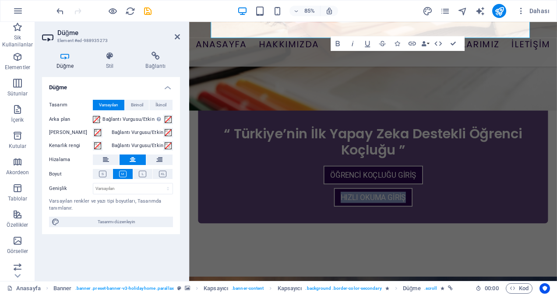
scroll to position [438, 0]
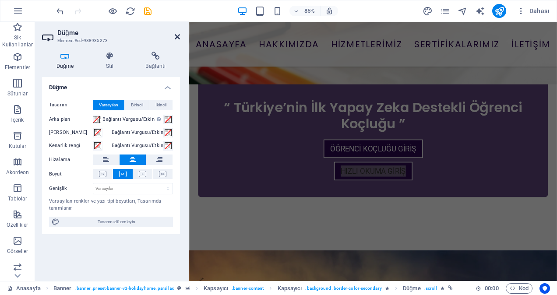
drag, startPoint x: 178, startPoint y: 37, endPoint x: 153, endPoint y: 28, distance: 26.4
click at [178, 37] on icon at bounding box center [177, 36] width 5 height 7
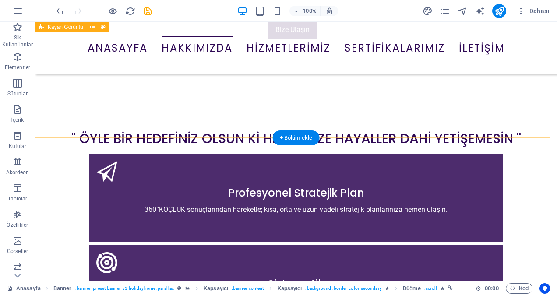
scroll to position [1260, 0]
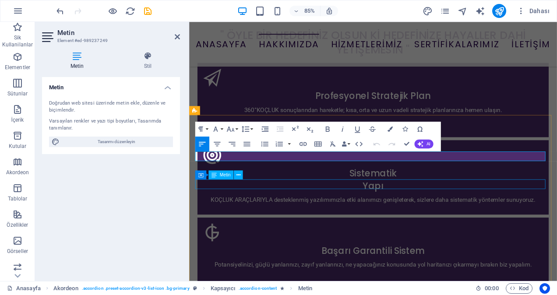
scroll to position [1277, 0]
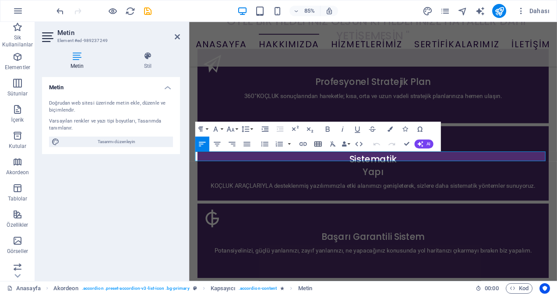
click at [317, 145] on icon "button" at bounding box center [317, 143] width 7 height 5
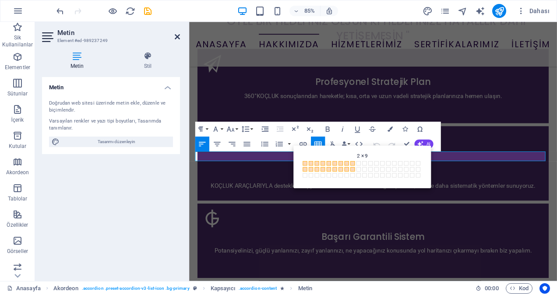
drag, startPoint x: 179, startPoint y: 37, endPoint x: 143, endPoint y: 15, distance: 42.0
click at [179, 37] on icon at bounding box center [177, 36] width 5 height 7
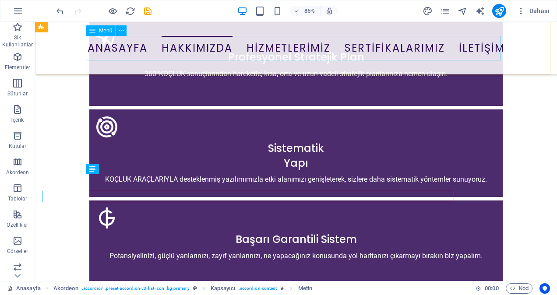
scroll to position [1260, 0]
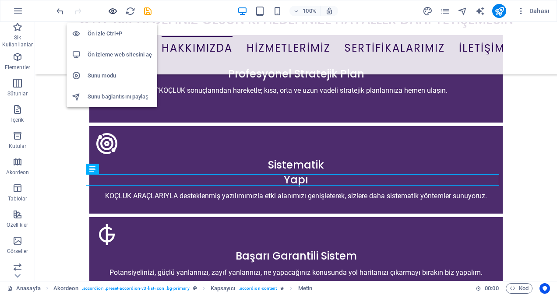
click at [109, 6] on icon "button" at bounding box center [113, 11] width 10 height 10
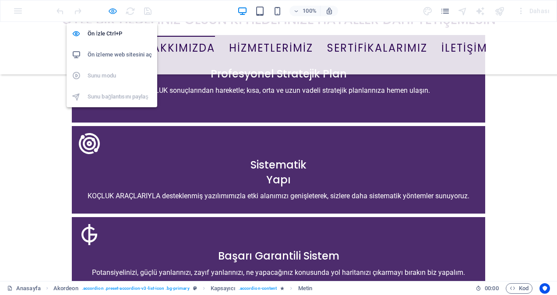
click at [115, 11] on icon "button" at bounding box center [113, 11] width 10 height 10
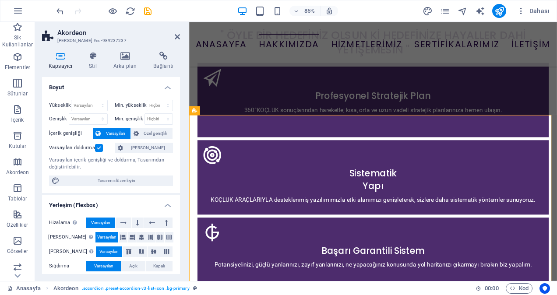
scroll to position [1277, 0]
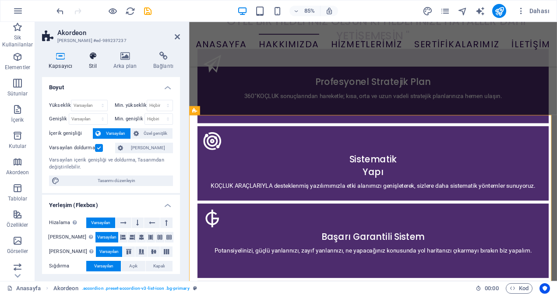
click at [93, 60] on h4 "Stil" at bounding box center [94, 61] width 25 height 18
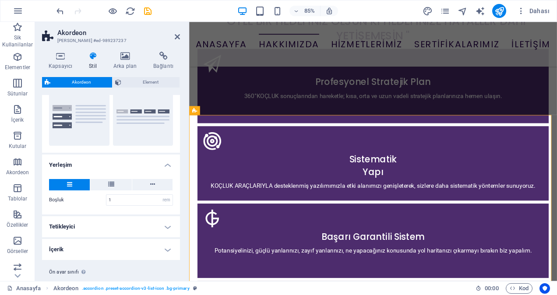
scroll to position [111, 0]
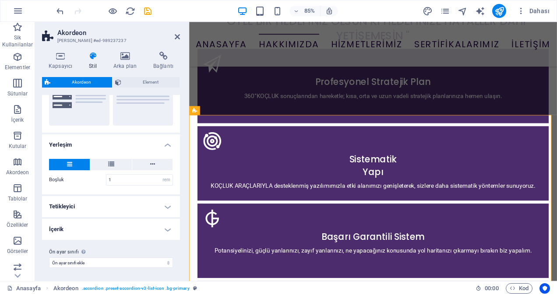
click at [80, 212] on h4 "Tetikleyici" at bounding box center [111, 206] width 138 height 21
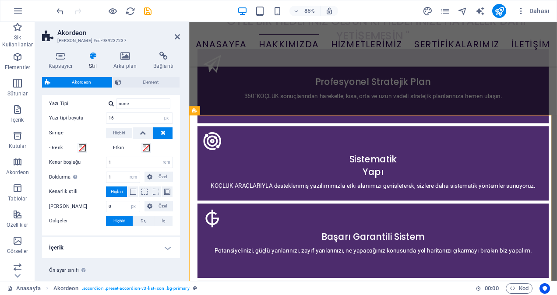
scroll to position [296, 0]
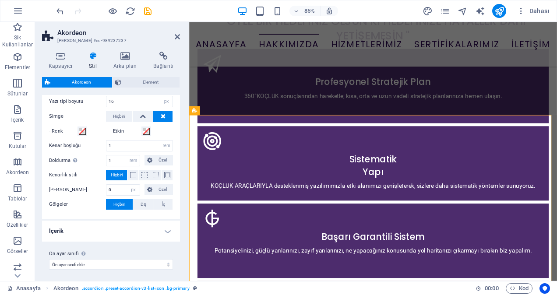
click at [95, 231] on h4 "İçerik" at bounding box center [111, 231] width 138 height 21
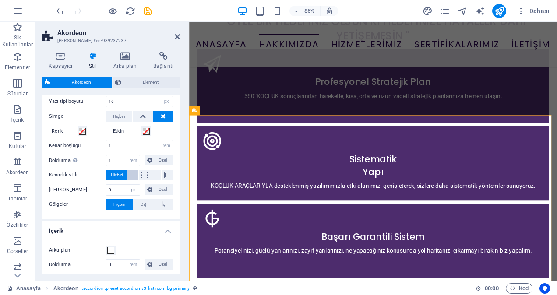
click at [132, 172] on span at bounding box center [133, 175] width 6 height 6
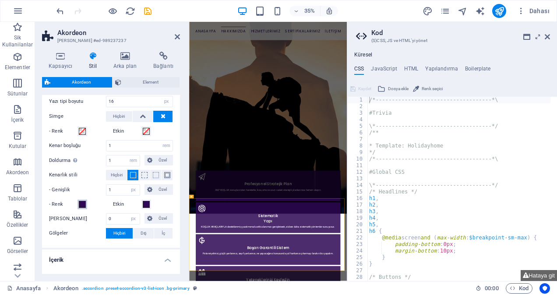
click at [83, 202] on span at bounding box center [82, 204] width 7 height 7
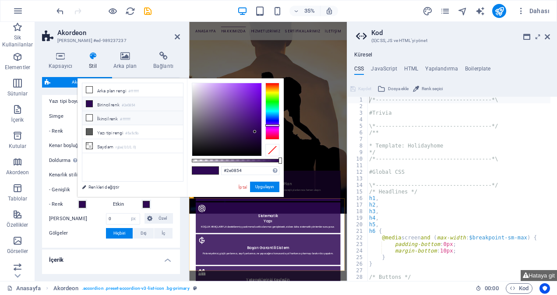
click at [88, 115] on icon at bounding box center [89, 118] width 6 height 6
type input "#ffffff"
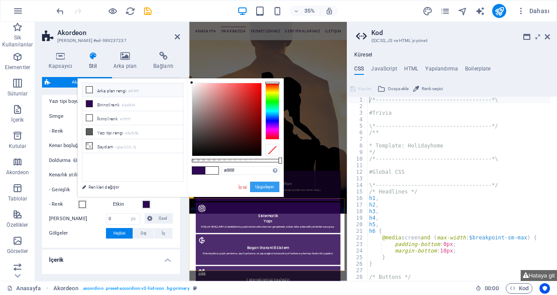
click at [263, 186] on button "Uygulayın" at bounding box center [264, 187] width 29 height 11
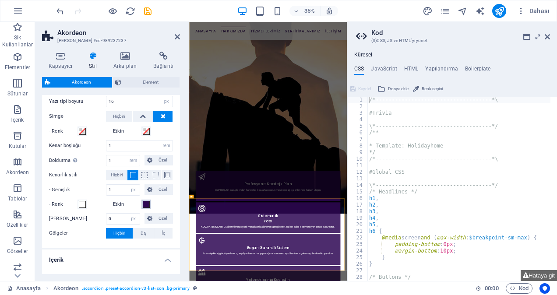
click at [146, 202] on span at bounding box center [146, 204] width 7 height 7
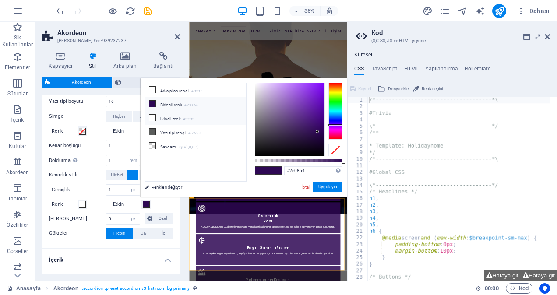
click at [154, 115] on icon at bounding box center [152, 118] width 6 height 6
type input "#ffffff"
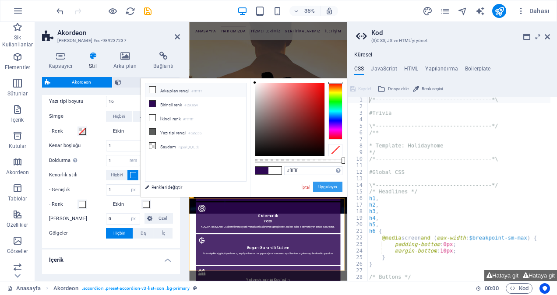
click at [323, 188] on button "Uygulayın" at bounding box center [327, 187] width 29 height 11
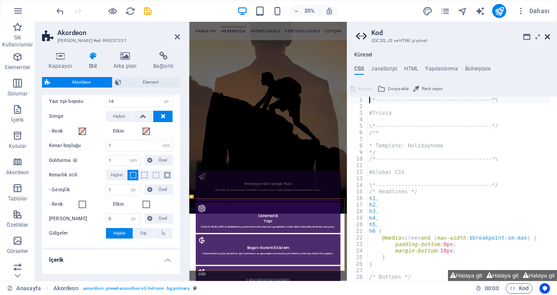
click at [547, 36] on icon at bounding box center [546, 36] width 5 height 7
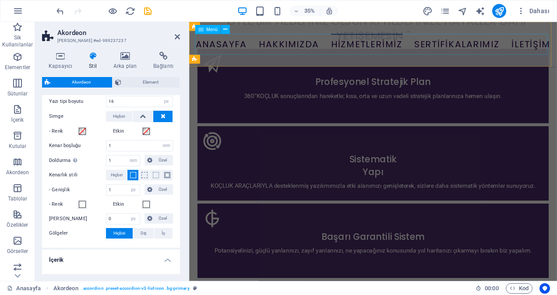
scroll to position [1337, 0]
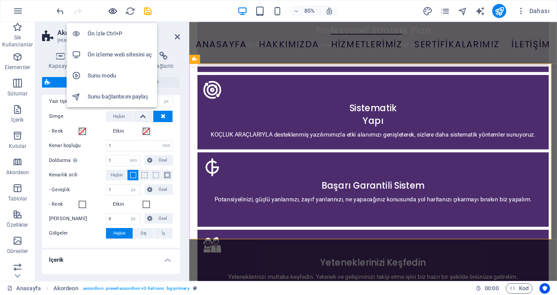
click at [110, 6] on icon "button" at bounding box center [113, 11] width 10 height 10
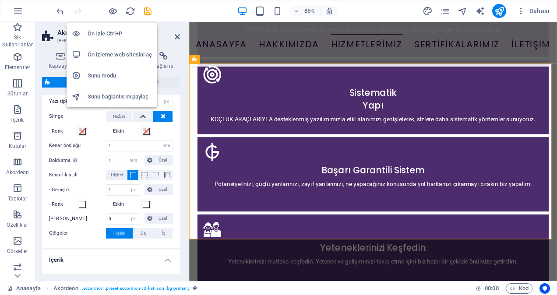
scroll to position [1321, 0]
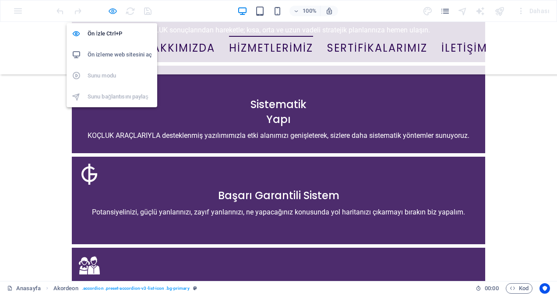
click at [111, 11] on icon "button" at bounding box center [113, 11] width 10 height 10
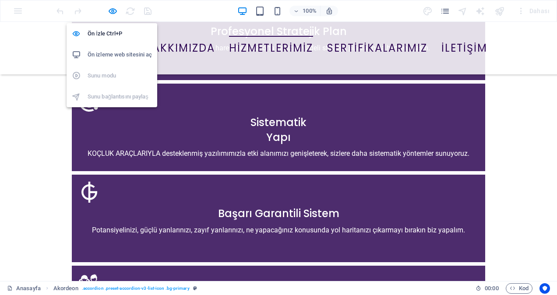
scroll to position [1337, 0]
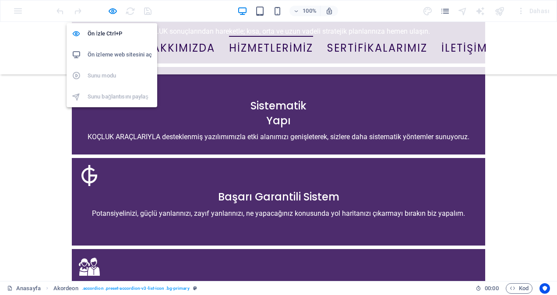
select select "rem"
select select "px"
select select "rem"
select select "px"
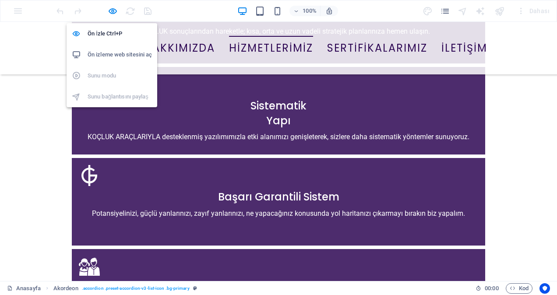
select select "px"
select select "rem"
select select "px"
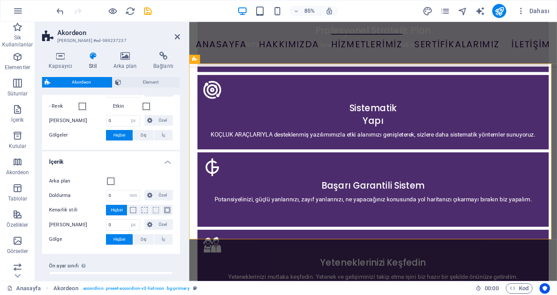
scroll to position [405, 0]
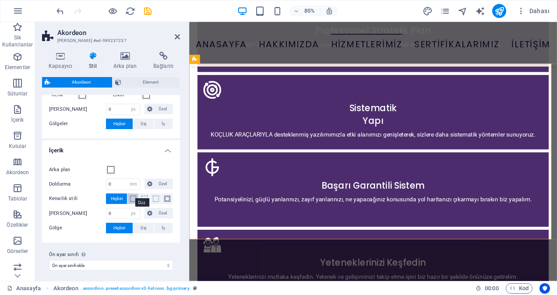
click at [132, 196] on span at bounding box center [133, 199] width 6 height 6
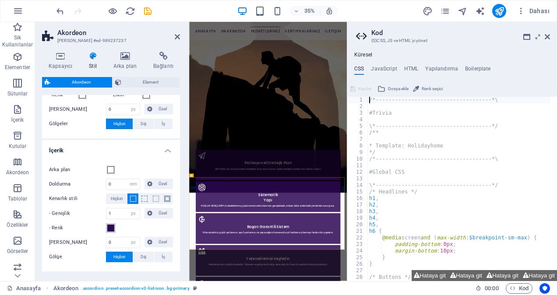
click at [113, 225] on span at bounding box center [110, 228] width 7 height 7
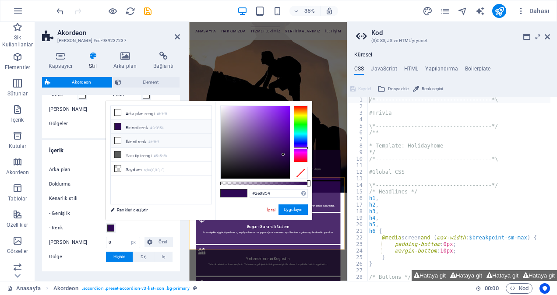
click at [116, 139] on icon at bounding box center [118, 140] width 6 height 6
type input "#ffffff"
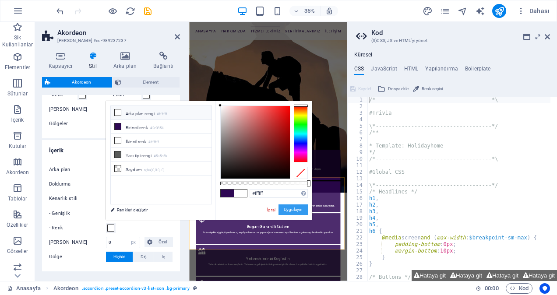
click at [298, 209] on button "Uygulayın" at bounding box center [292, 209] width 29 height 11
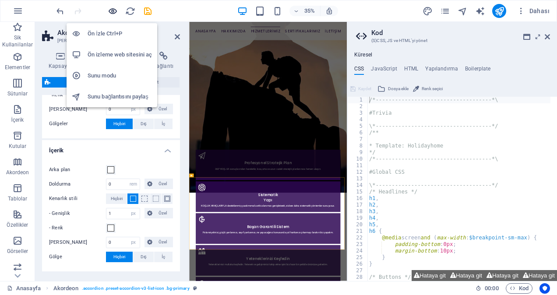
click at [113, 8] on icon "button" at bounding box center [113, 11] width 10 height 10
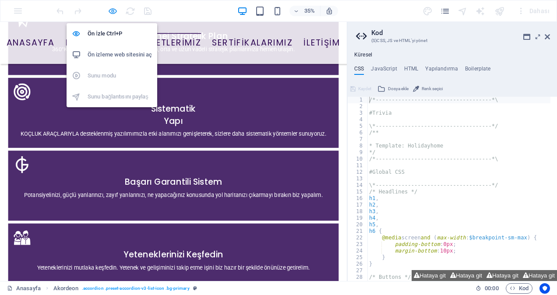
scroll to position [1305, 0]
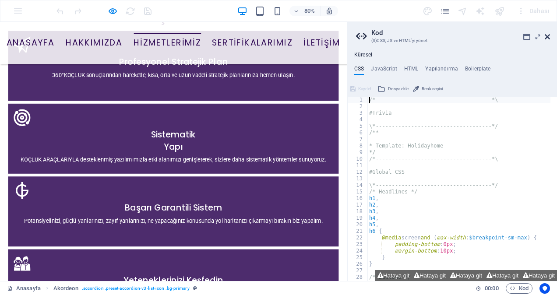
click at [544, 35] on icon at bounding box center [546, 36] width 5 height 7
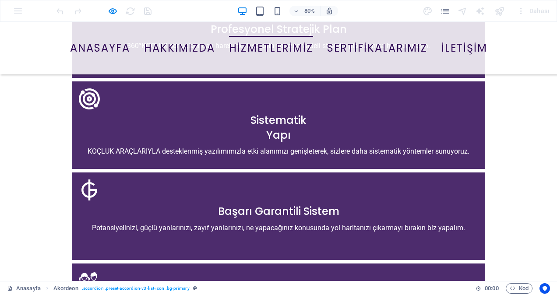
scroll to position [1288, 0]
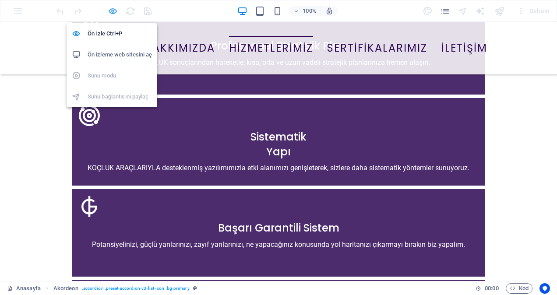
click at [114, 8] on icon "button" at bounding box center [113, 11] width 10 height 10
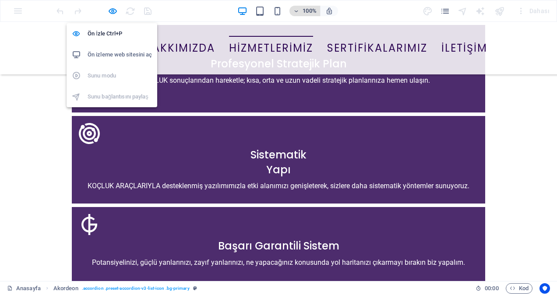
select select "rem"
select select "px"
select select "rem"
select select "px"
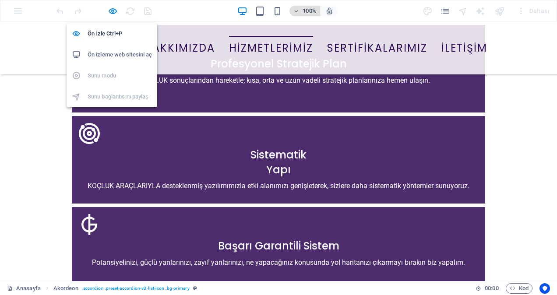
select select "px"
select select "rem"
select select "px"
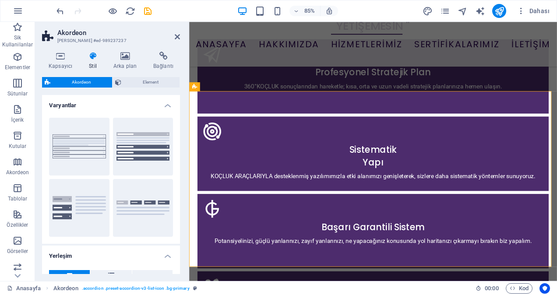
scroll to position [1305, 0]
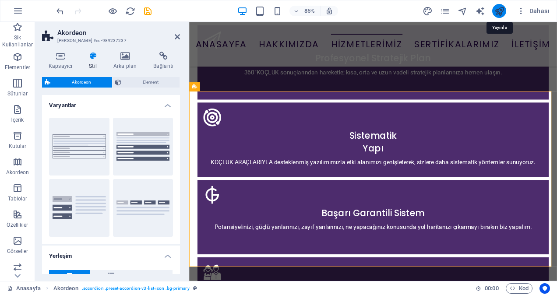
click at [496, 11] on icon "publish" at bounding box center [499, 11] width 10 height 10
select select "rem"
select select "px"
select select "rem"
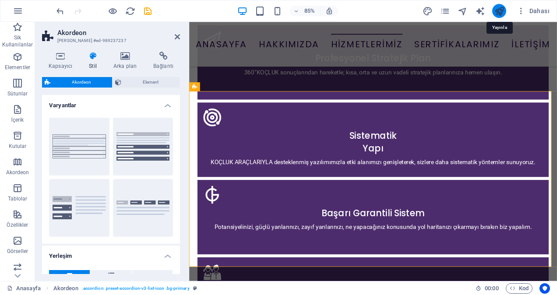
select select "px"
select select "rem"
select select "px"
